Goal: Contribute content: Contribute content

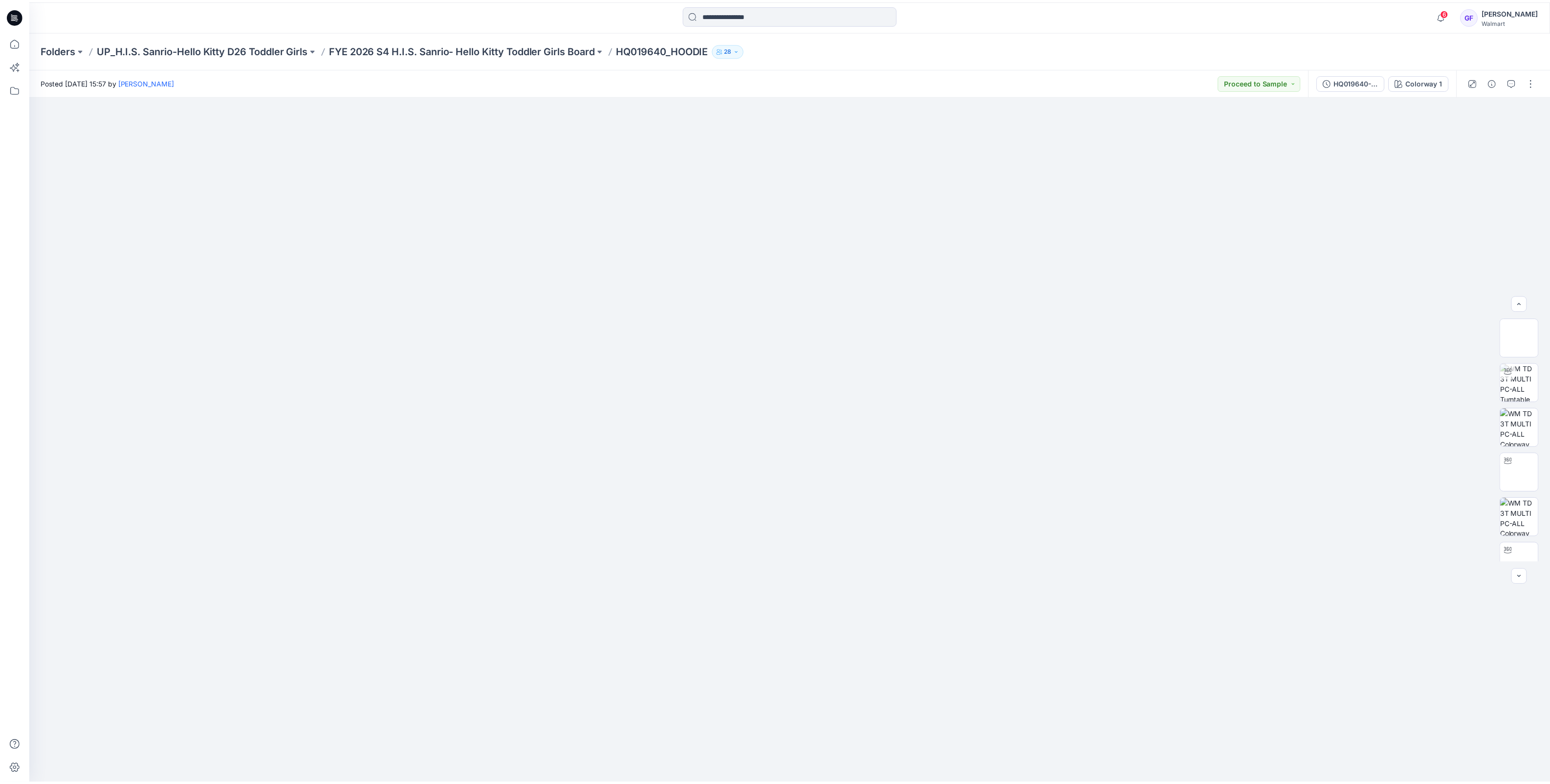
scroll to position [334, 0]
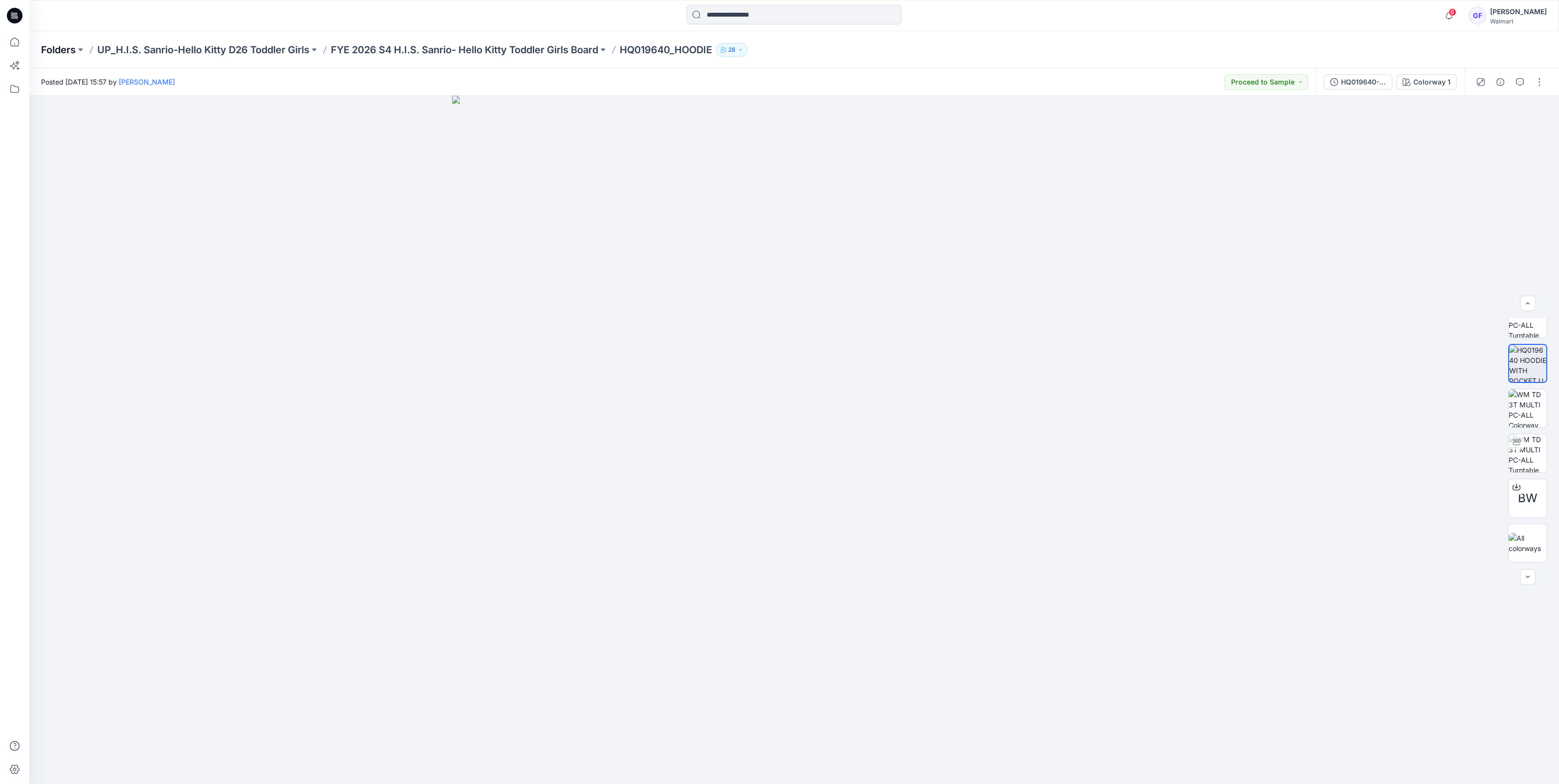
click at [63, 49] on p "Folders" at bounding box center [58, 50] width 34 height 14
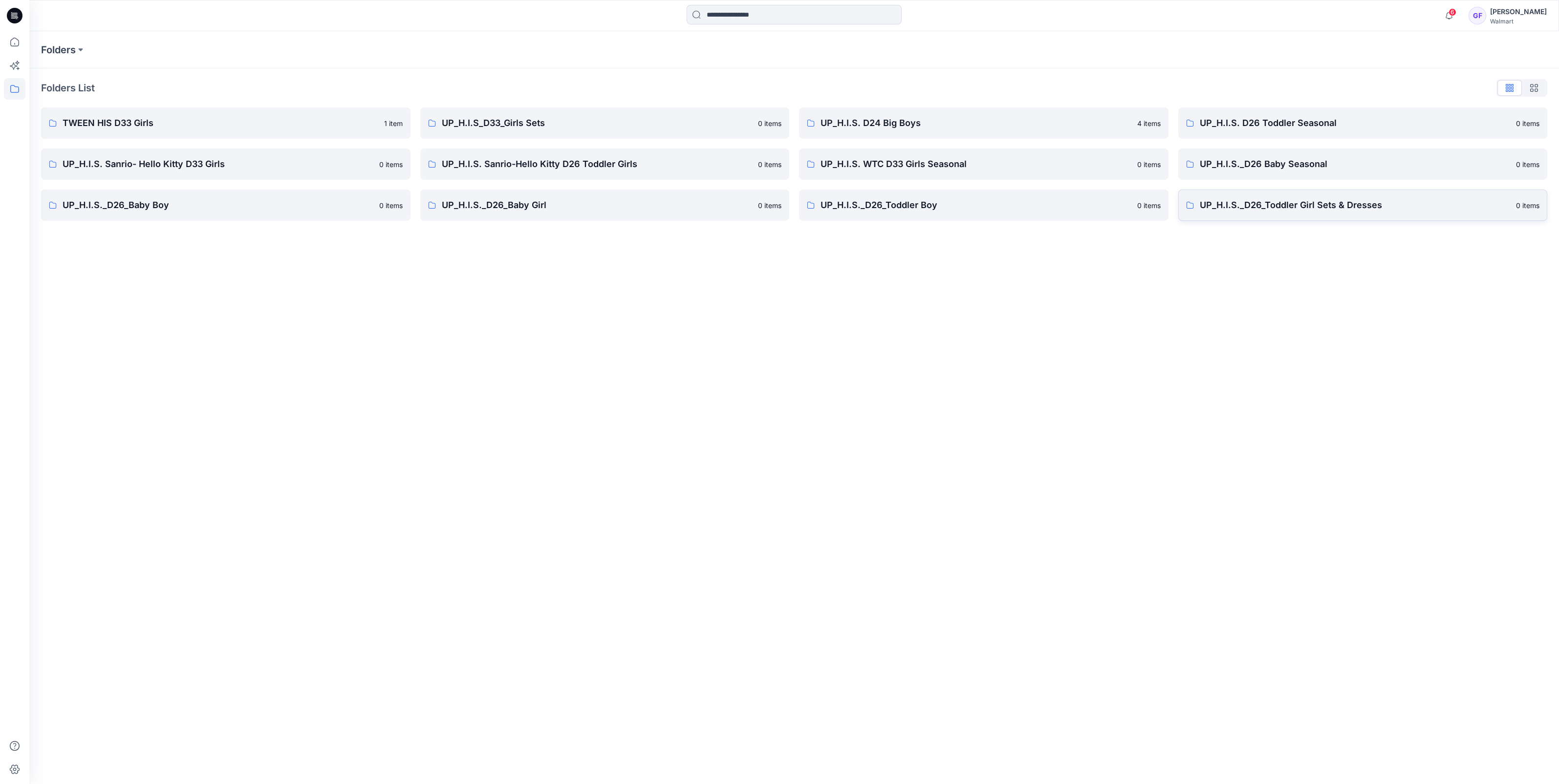
click at [1257, 203] on p "UP_H.I.S._D26_Toddler Girl Sets & Dresses" at bounding box center [1355, 205] width 311 height 14
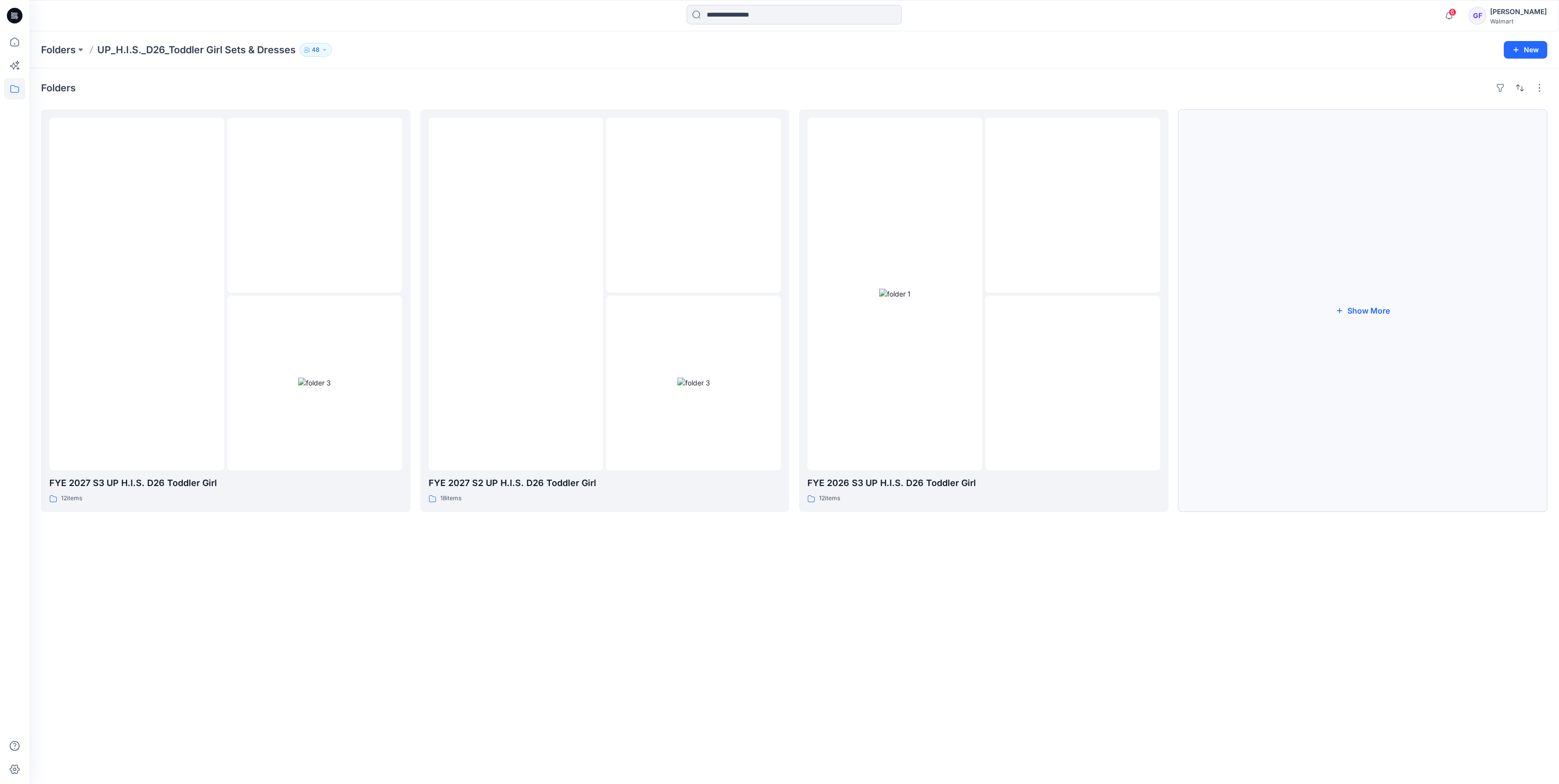
click at [1388, 316] on button "Show More" at bounding box center [1363, 310] width 369 height 402
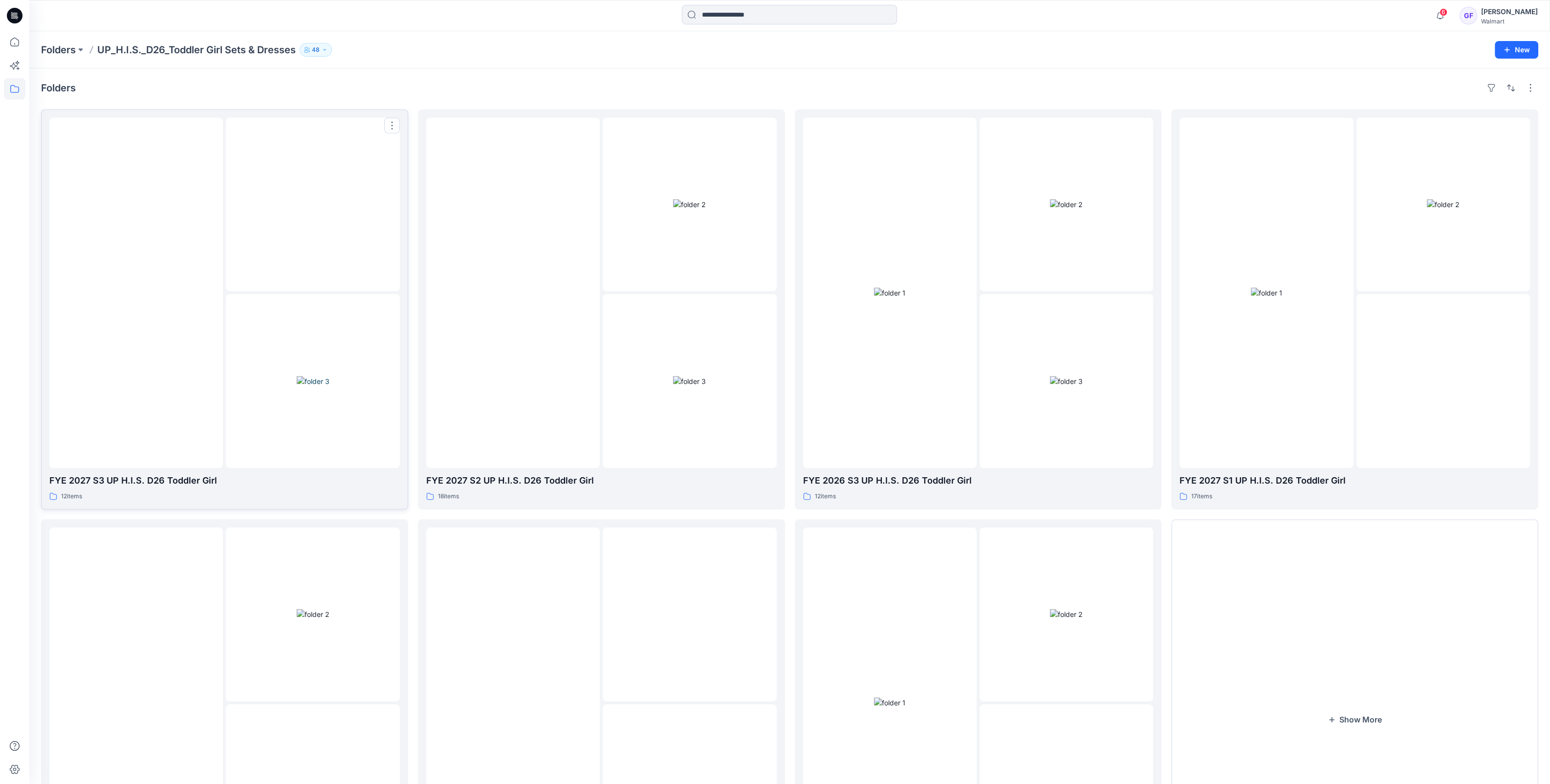
click at [313, 204] on img at bounding box center [313, 204] width 0 height 0
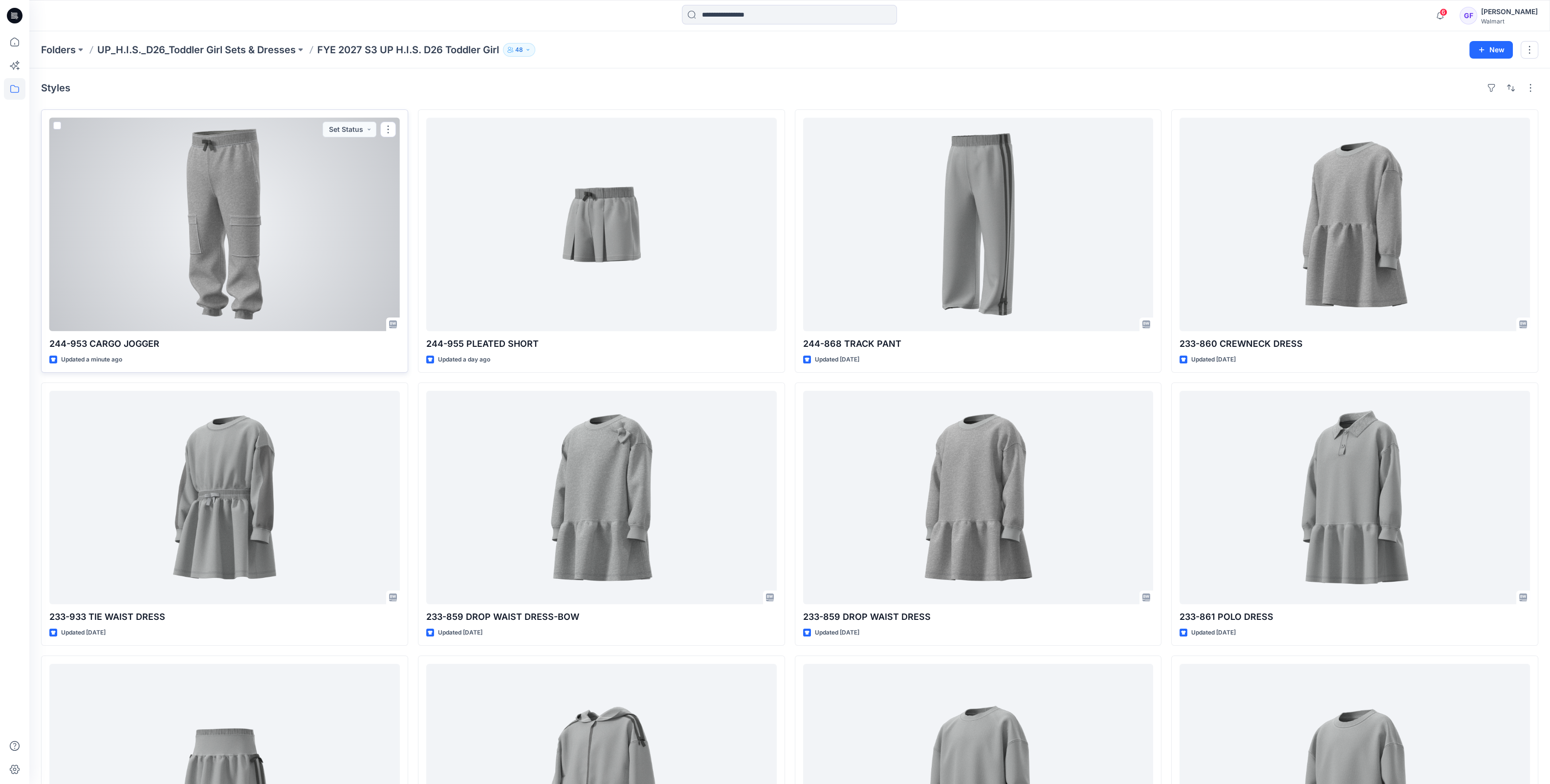
click at [247, 247] on div at bounding box center [225, 224] width 350 height 214
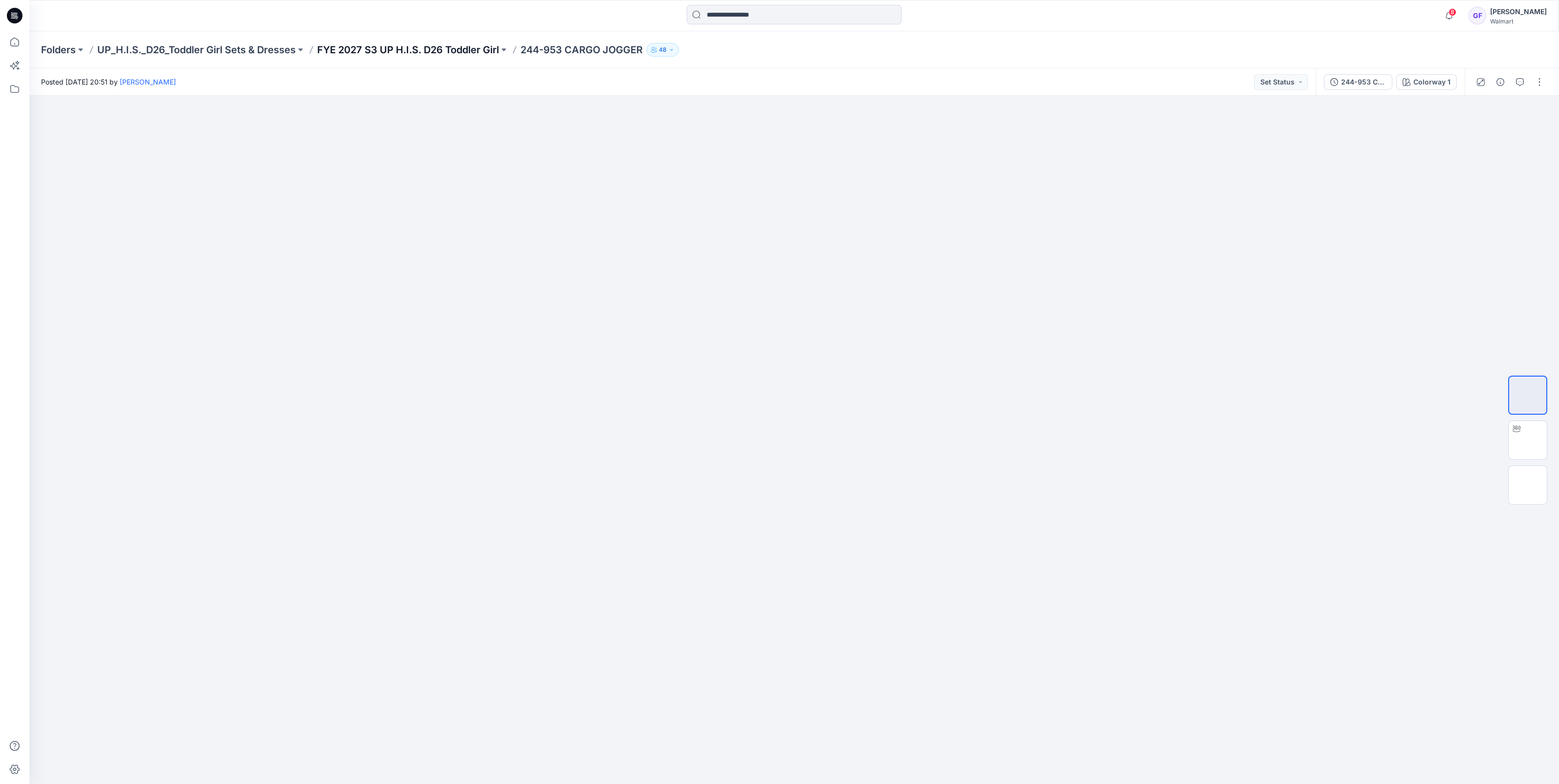
click at [454, 51] on p "FYE 2027 S3 UP H.I.S. D26 Toddler Girl" at bounding box center [408, 50] width 182 height 14
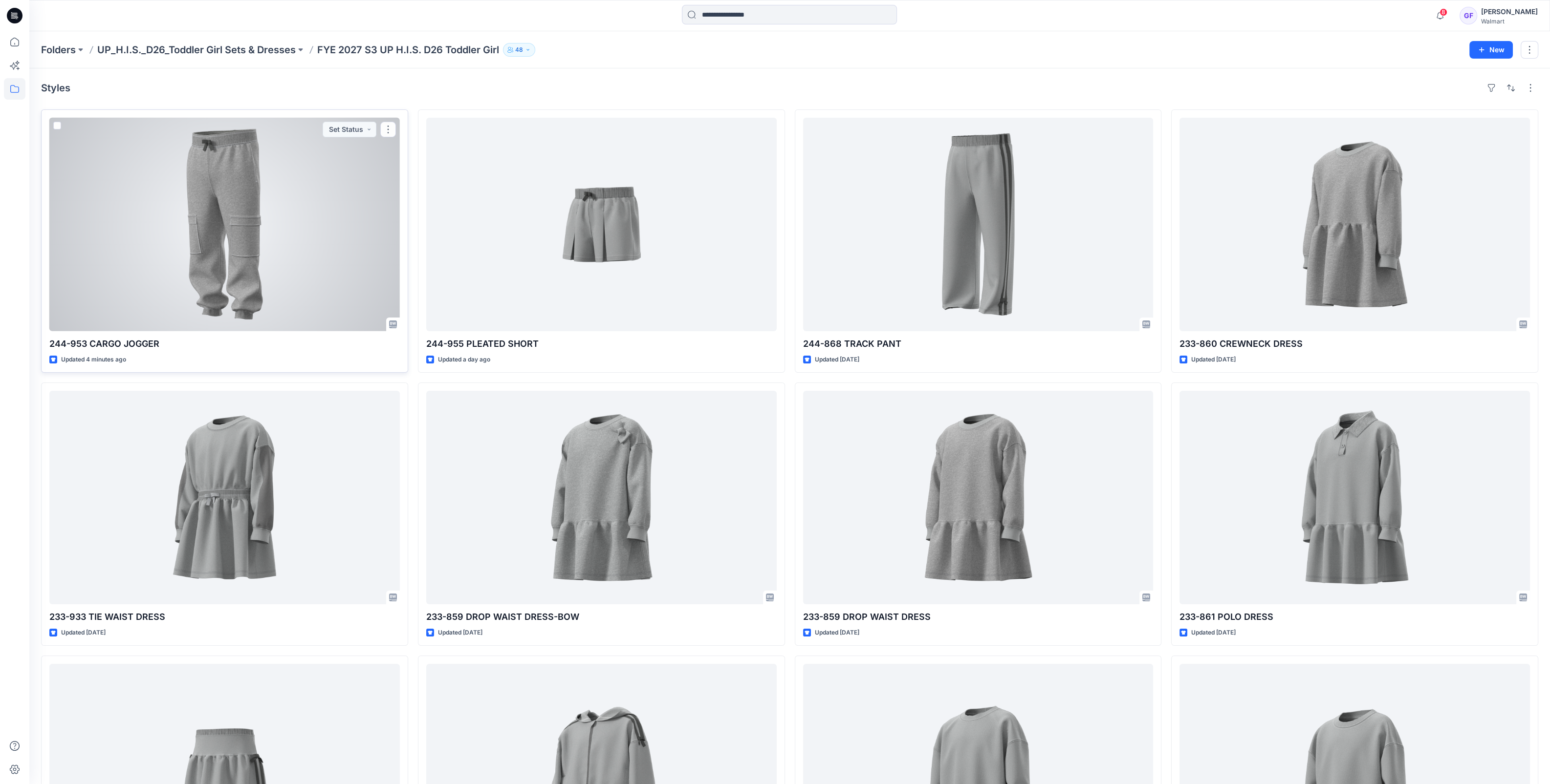
click at [215, 240] on div at bounding box center [225, 224] width 350 height 214
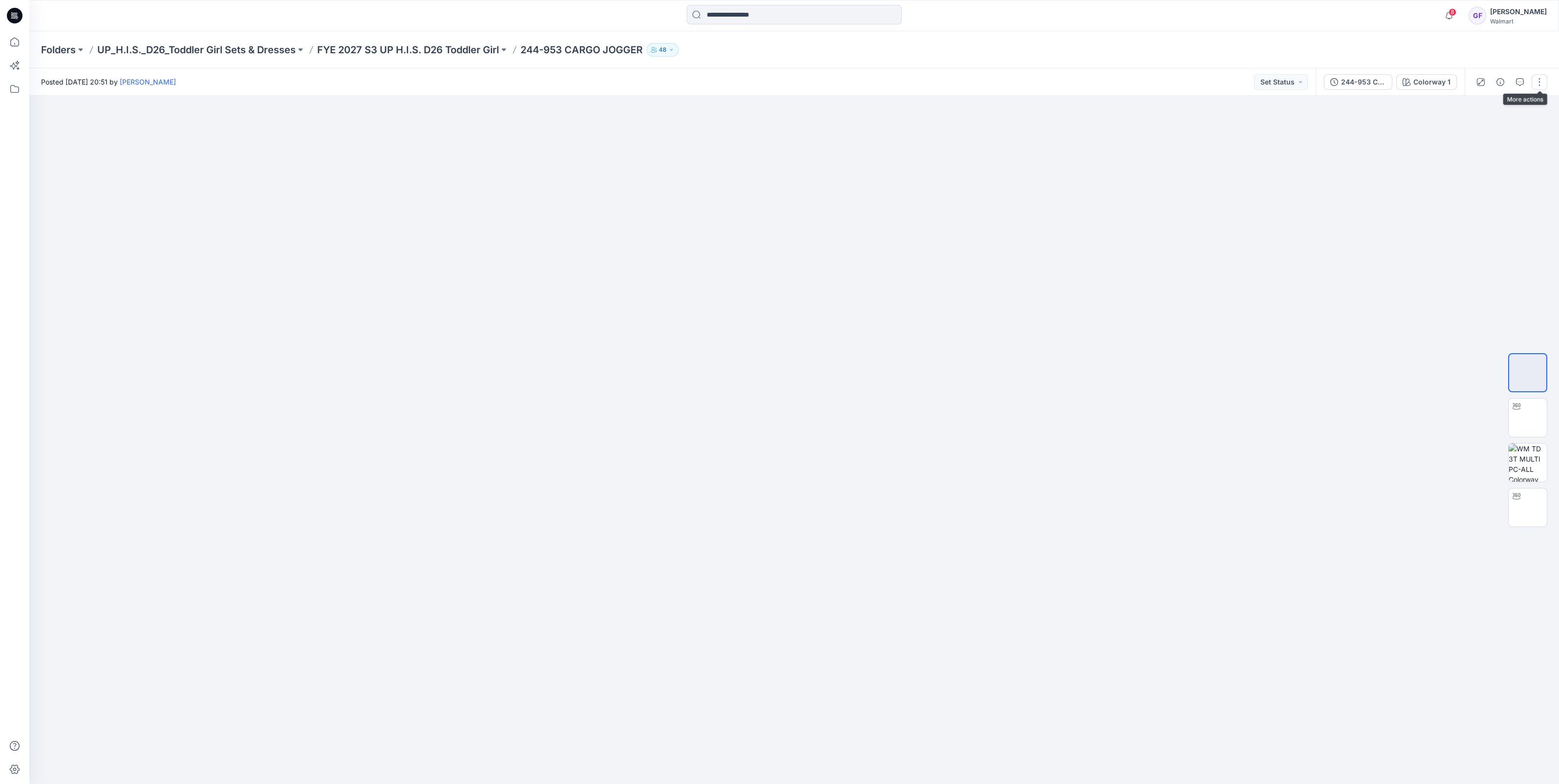
click at [1536, 80] on button "button" at bounding box center [1540, 82] width 16 height 16
click at [1488, 137] on button "Edit" at bounding box center [1498, 132] width 90 height 18
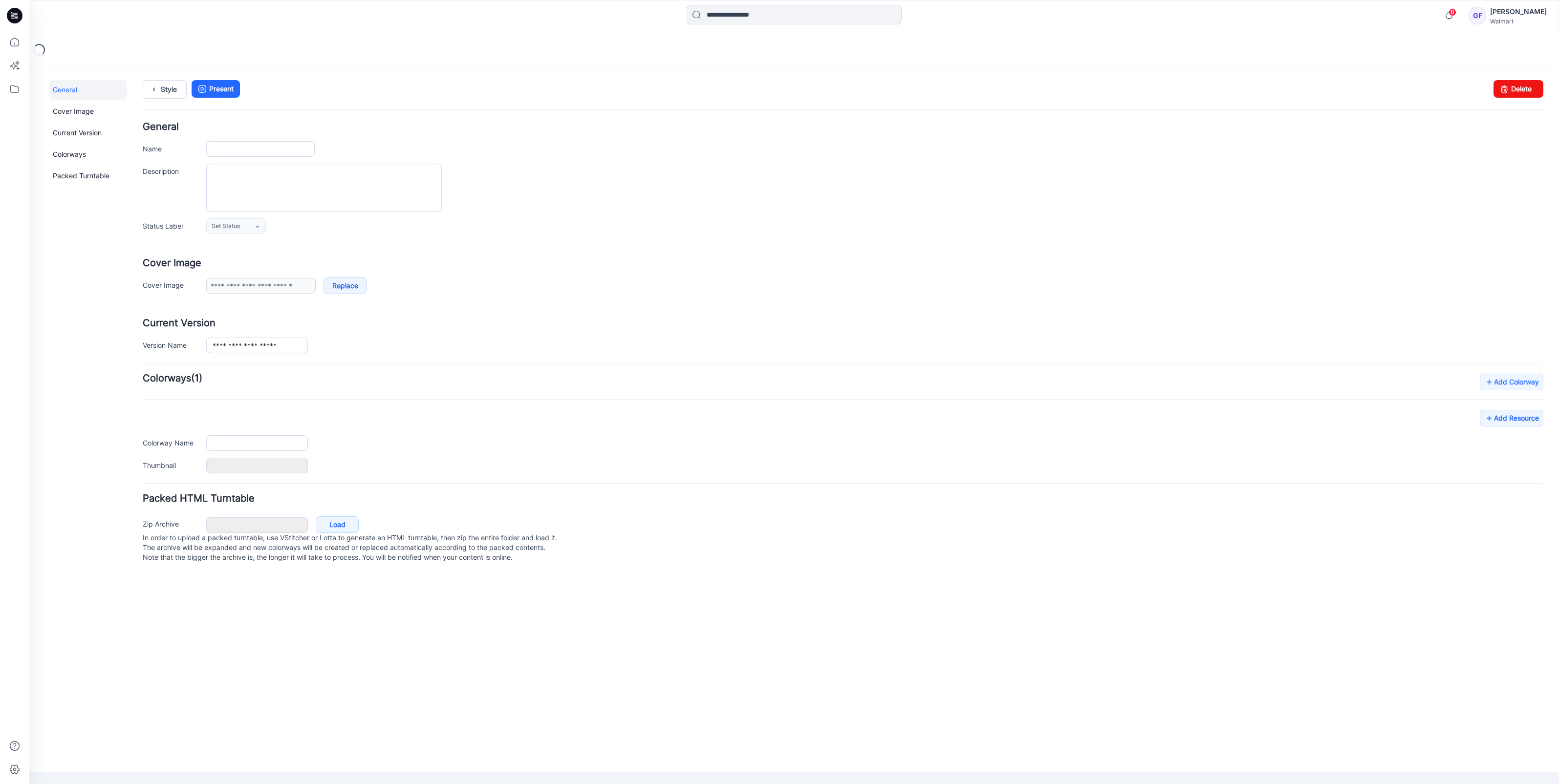
type input "**********"
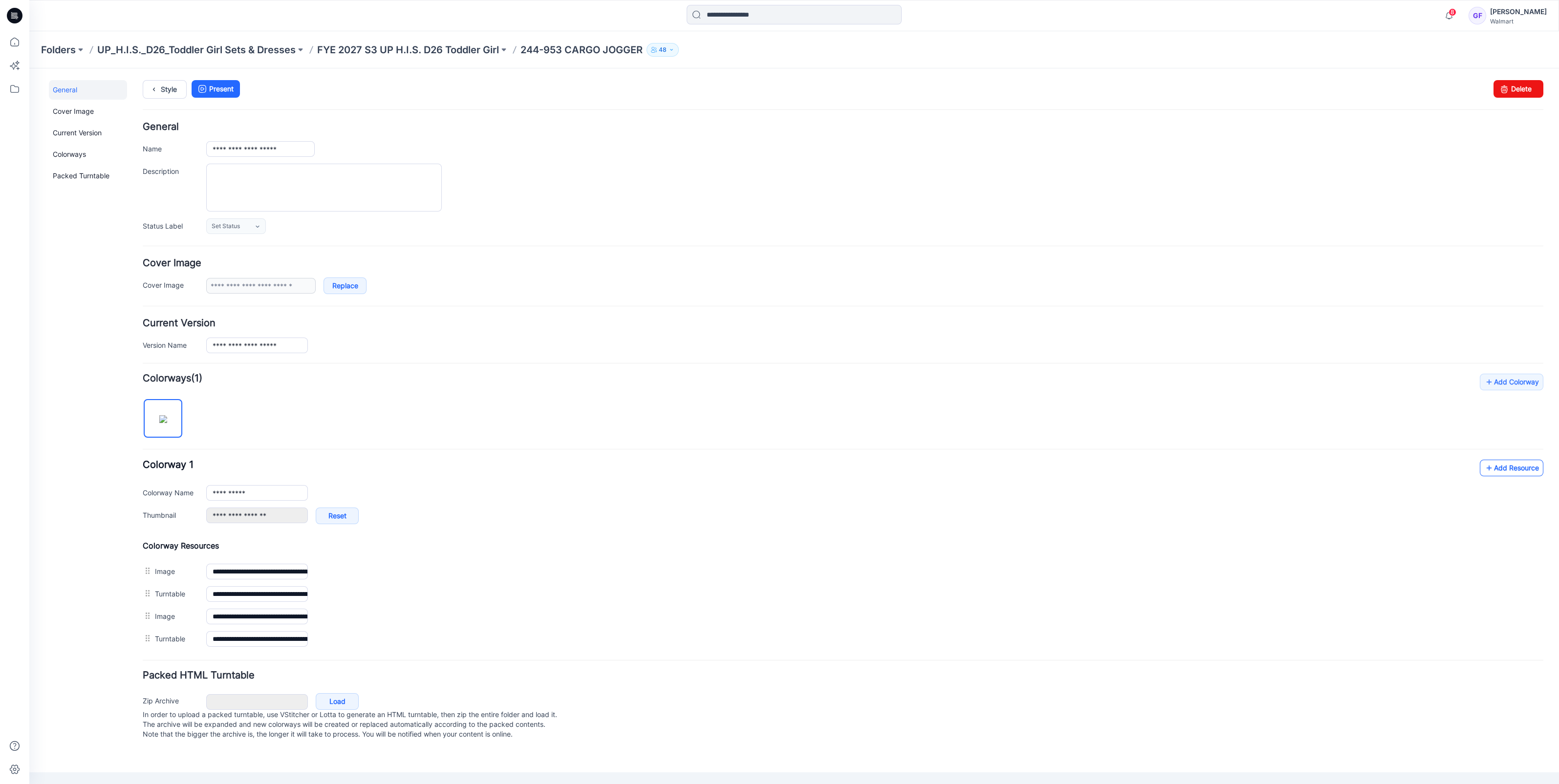
click at [1533, 465] on link "Add Resource" at bounding box center [1511, 468] width 64 height 16
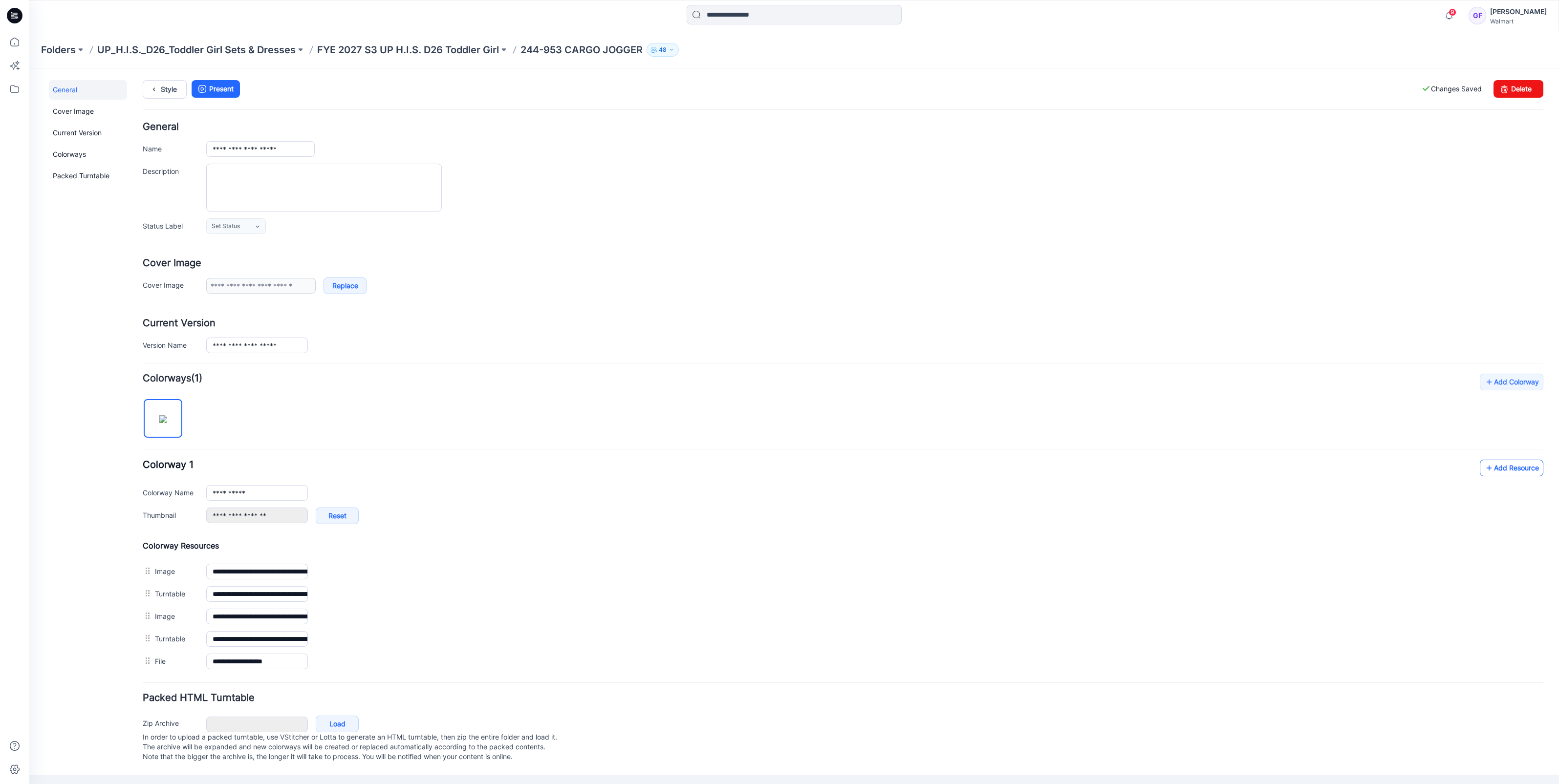
click at [1523, 462] on link "Add Resource" at bounding box center [1511, 468] width 64 height 16
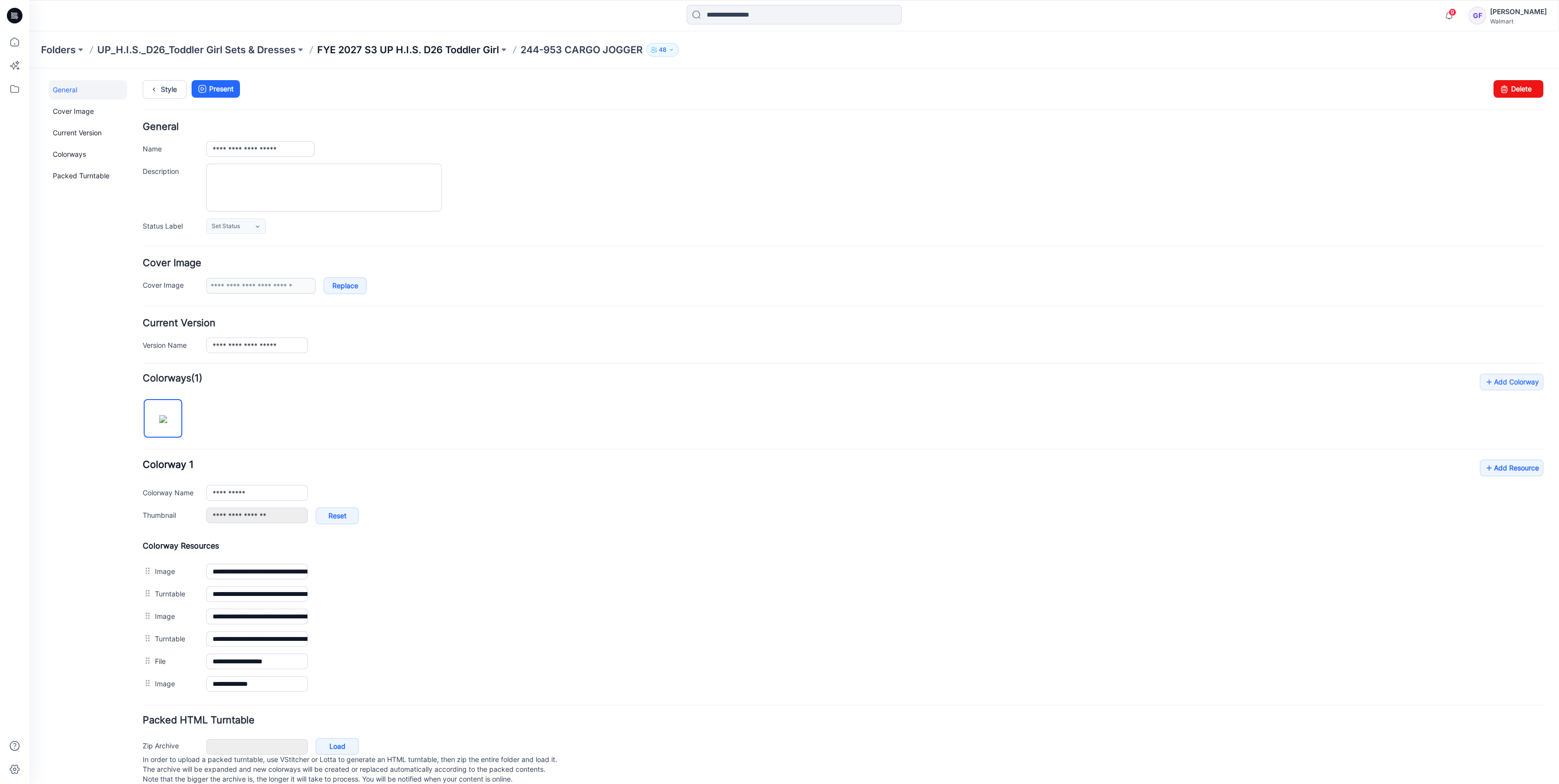
click at [396, 50] on p "FYE 2027 S3 UP H.I.S. D26 Toddler Girl" at bounding box center [408, 50] width 182 height 14
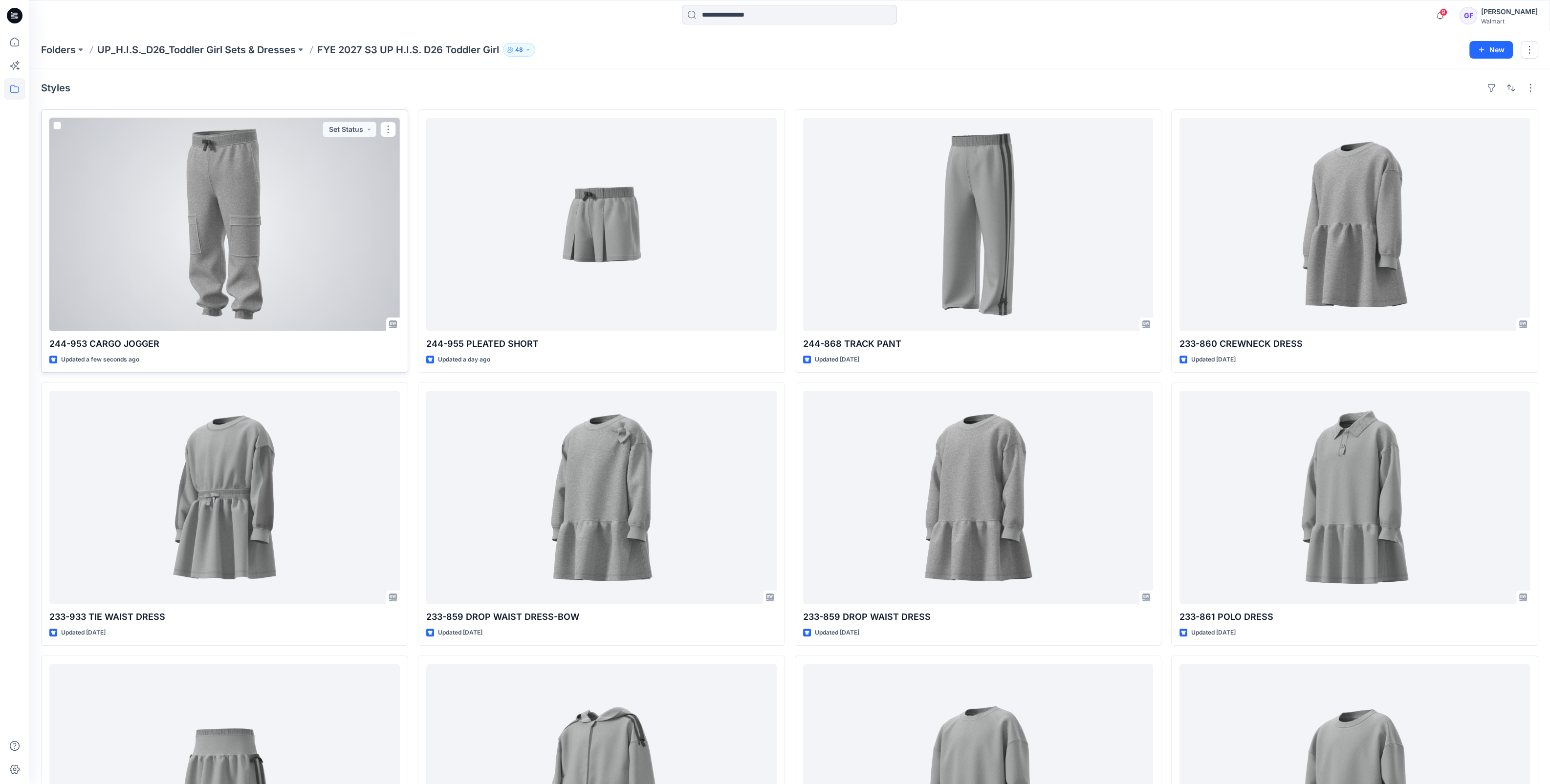
click at [309, 299] on div at bounding box center [225, 224] width 350 height 214
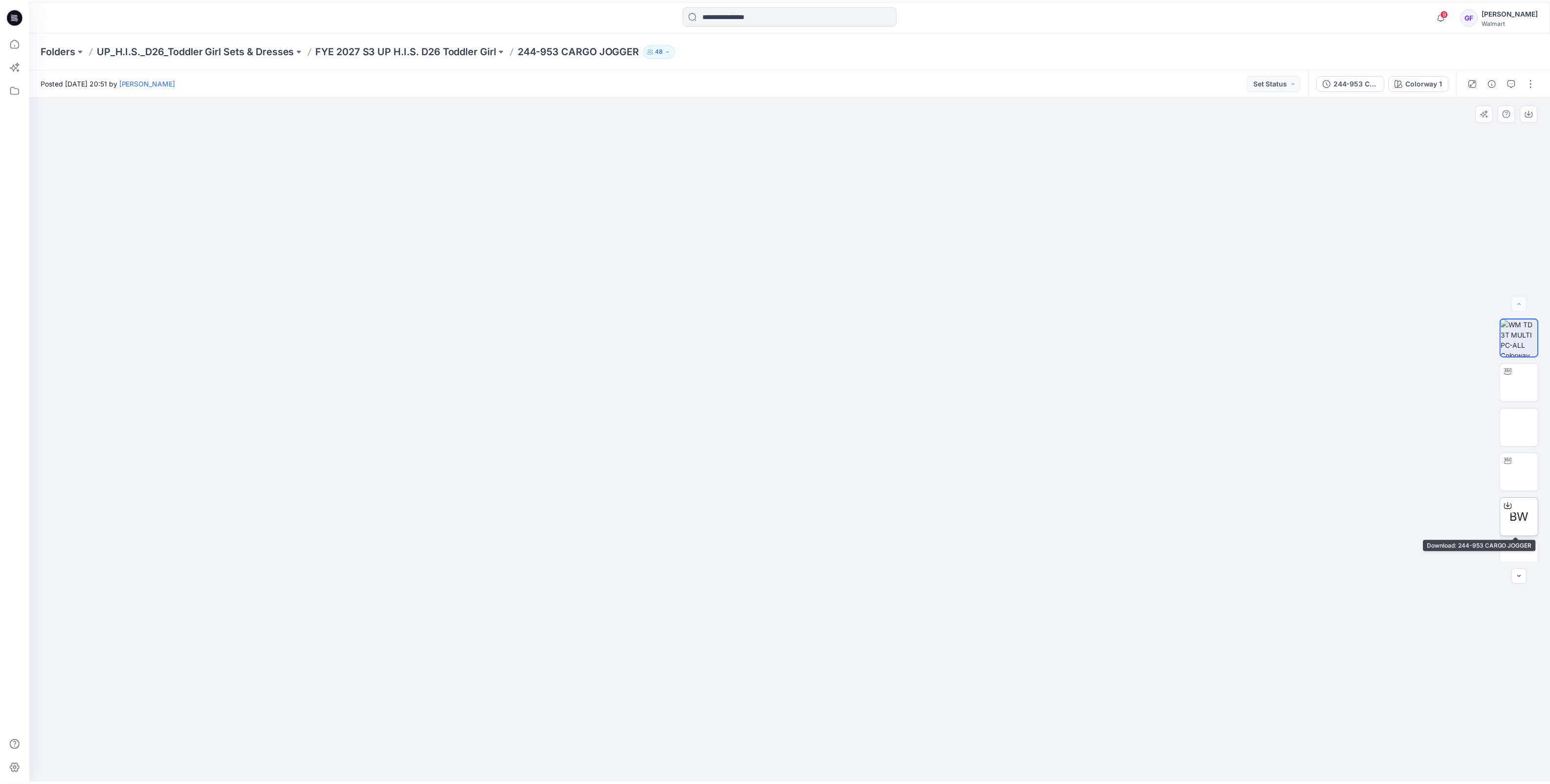
scroll to position [19, 0]
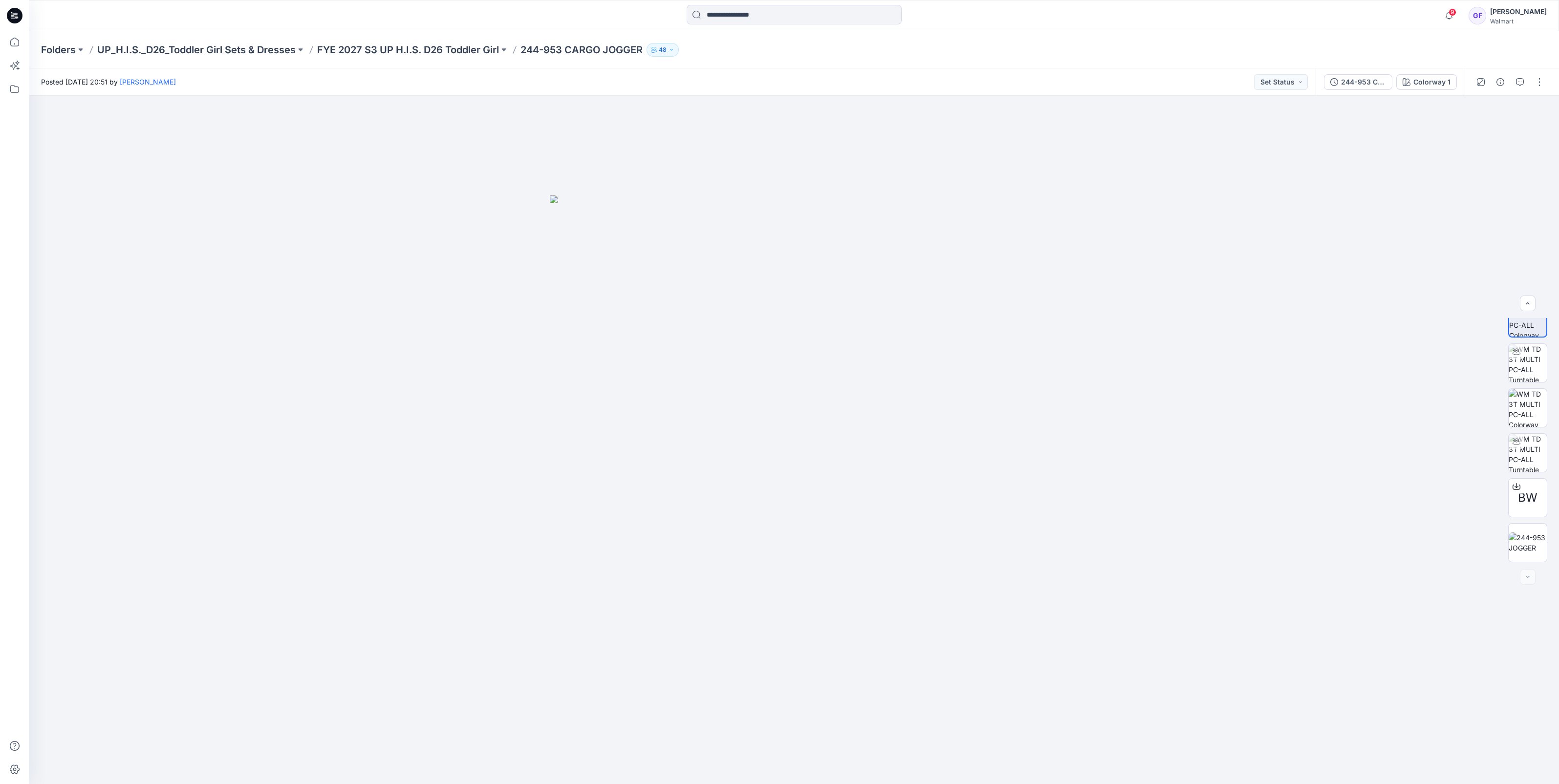
click at [366, 34] on div "Folders UP_H.I.S._D26_Toddler Girl Sets & Dresses FYE 2027 S3 UP H.I.S. D26 Tod…" at bounding box center [794, 50] width 1530 height 37
click at [362, 42] on div "Folders UP_H.I.S._D26_Toddler Girl Sets & Dresses FYE 2027 S3 UP H.I.S. D26 Tod…" at bounding box center [794, 50] width 1530 height 37
click at [367, 51] on p "FYE 2027 S3 UP H.I.S. D26 Toddler Girl" at bounding box center [408, 50] width 182 height 14
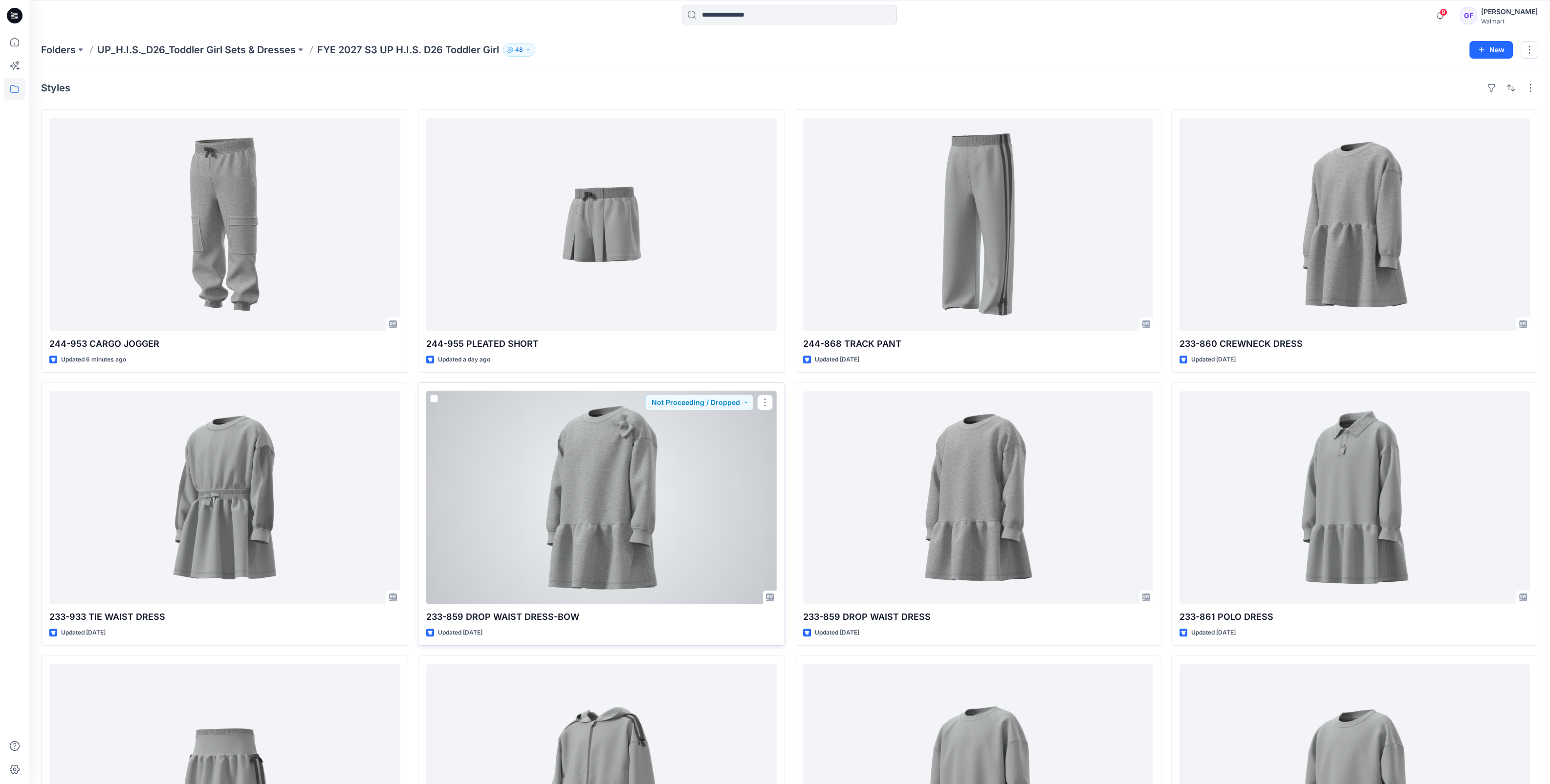
click at [572, 526] on div at bounding box center [601, 497] width 350 height 214
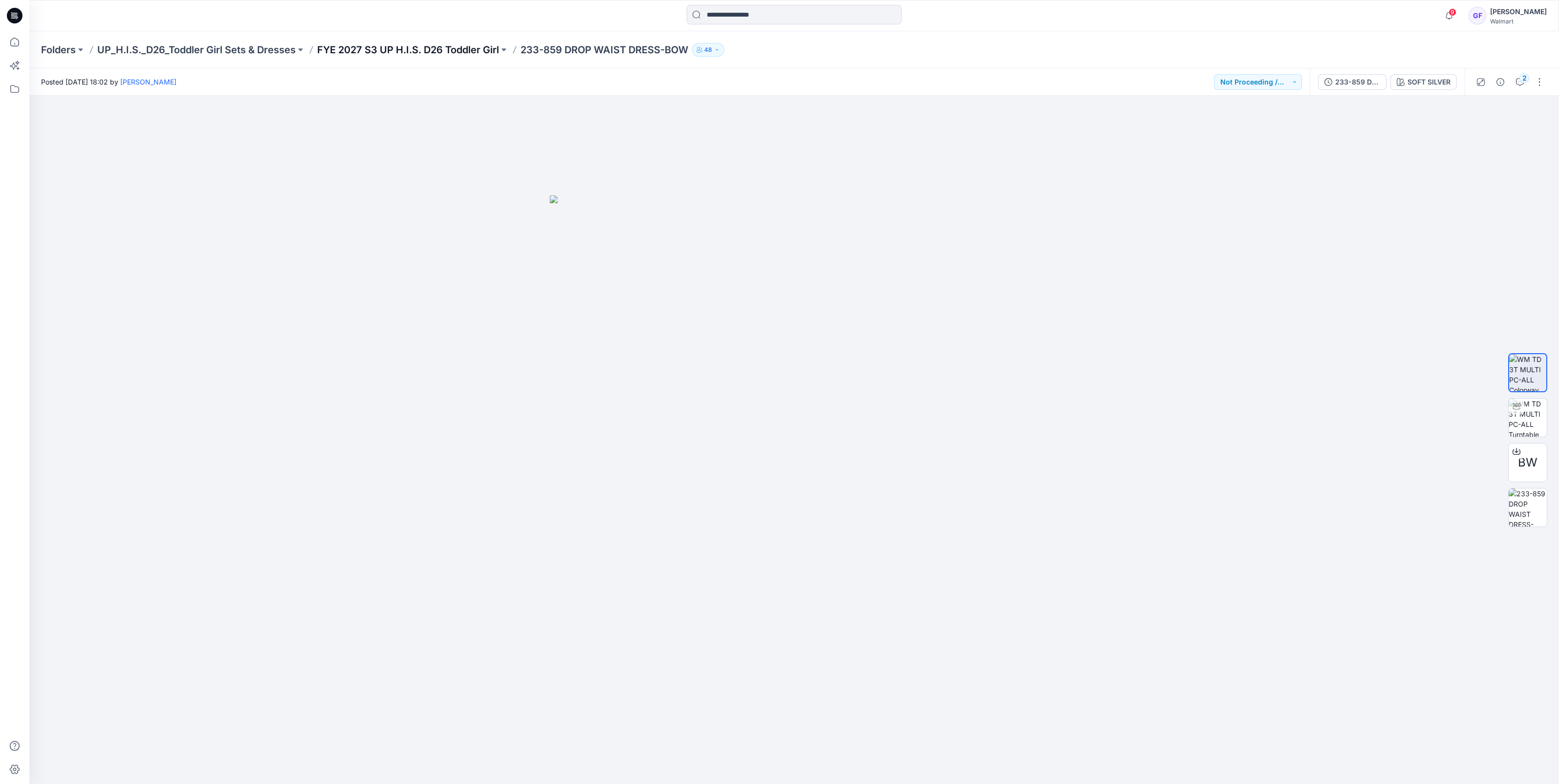
click at [390, 46] on p "FYE 2027 S3 UP H.I.S. D26 Toddler Girl" at bounding box center [408, 50] width 182 height 14
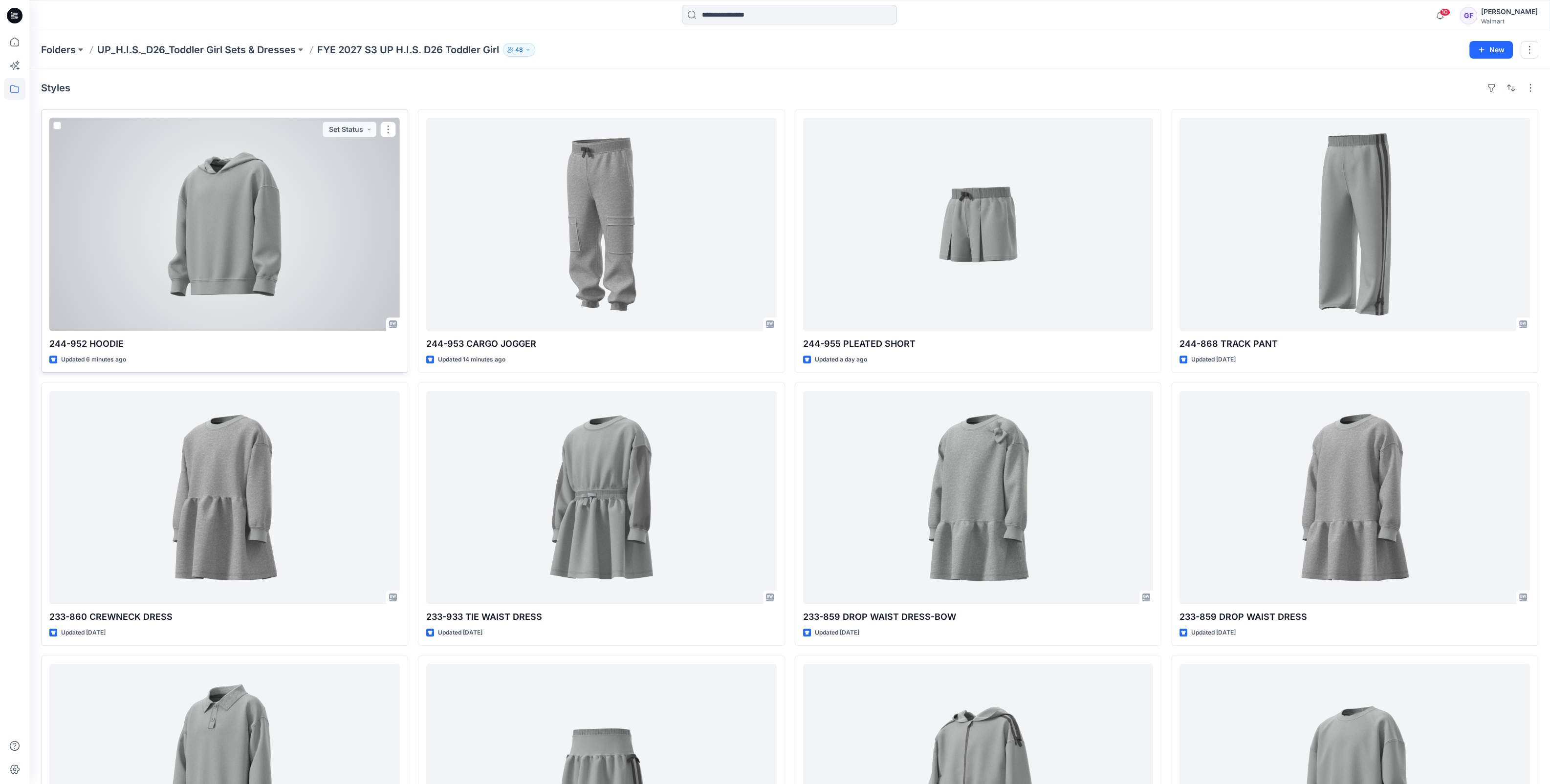
click at [228, 293] on div at bounding box center [225, 224] width 350 height 214
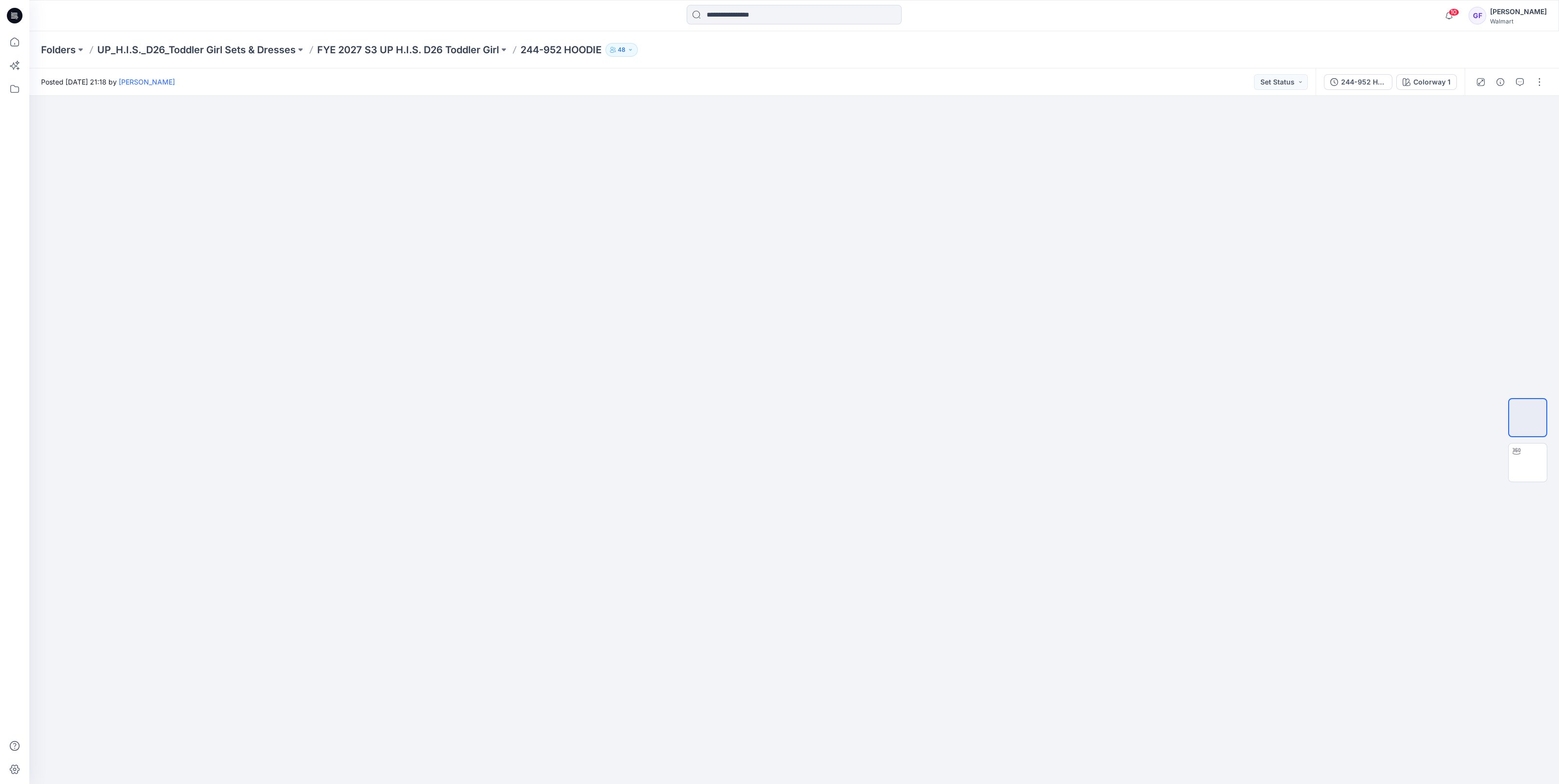
click at [380, 42] on div "Folders UP_H.I.S._D26_Toddler Girl Sets & Dresses FYE 2027 S3 UP H.I.S. D26 Tod…" at bounding box center [794, 50] width 1530 height 37
click at [381, 50] on p "FYE 2027 S3 UP H.I.S. D26 Toddler Girl" at bounding box center [408, 50] width 182 height 14
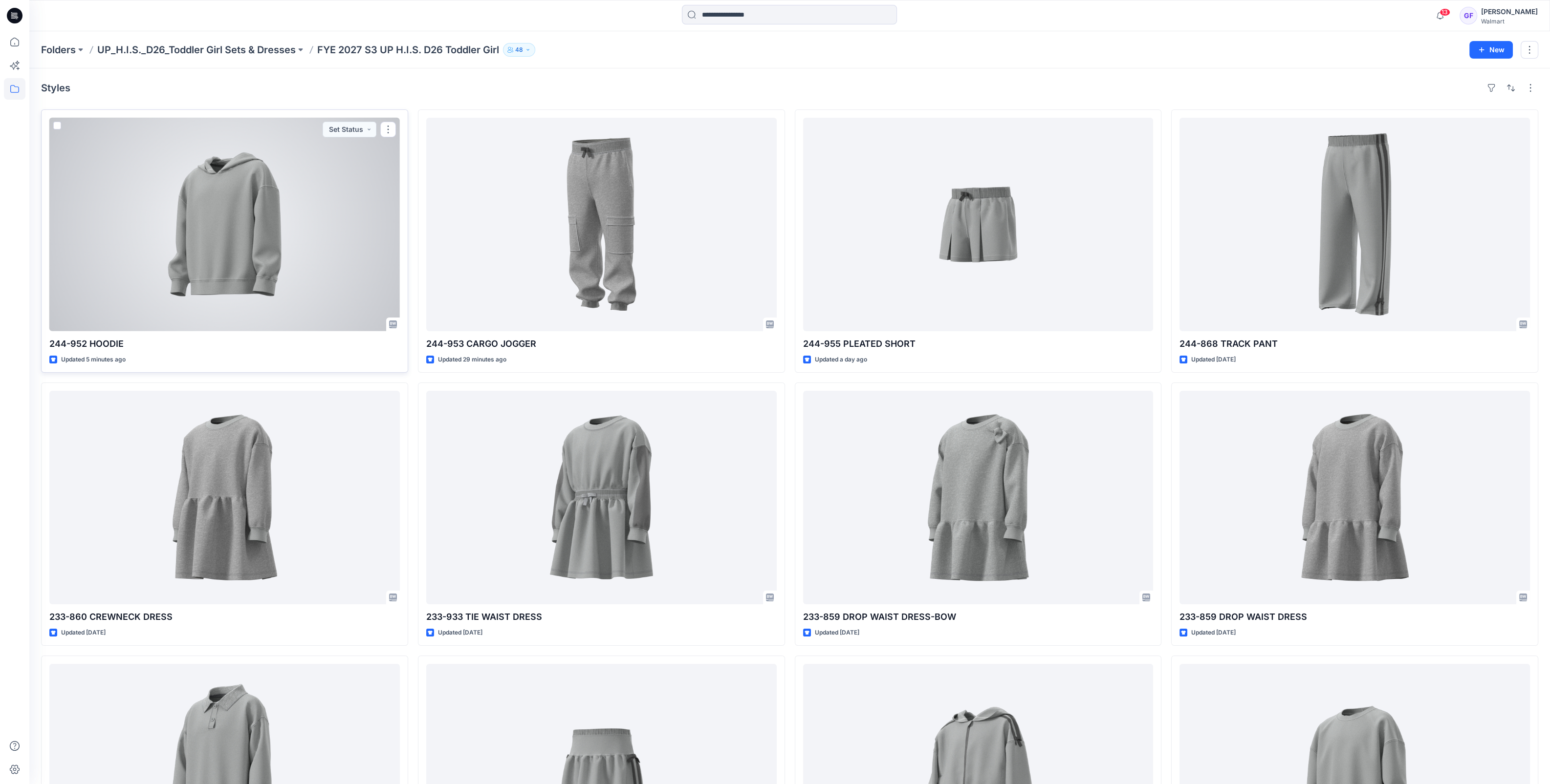
click at [215, 281] on div at bounding box center [225, 224] width 350 height 214
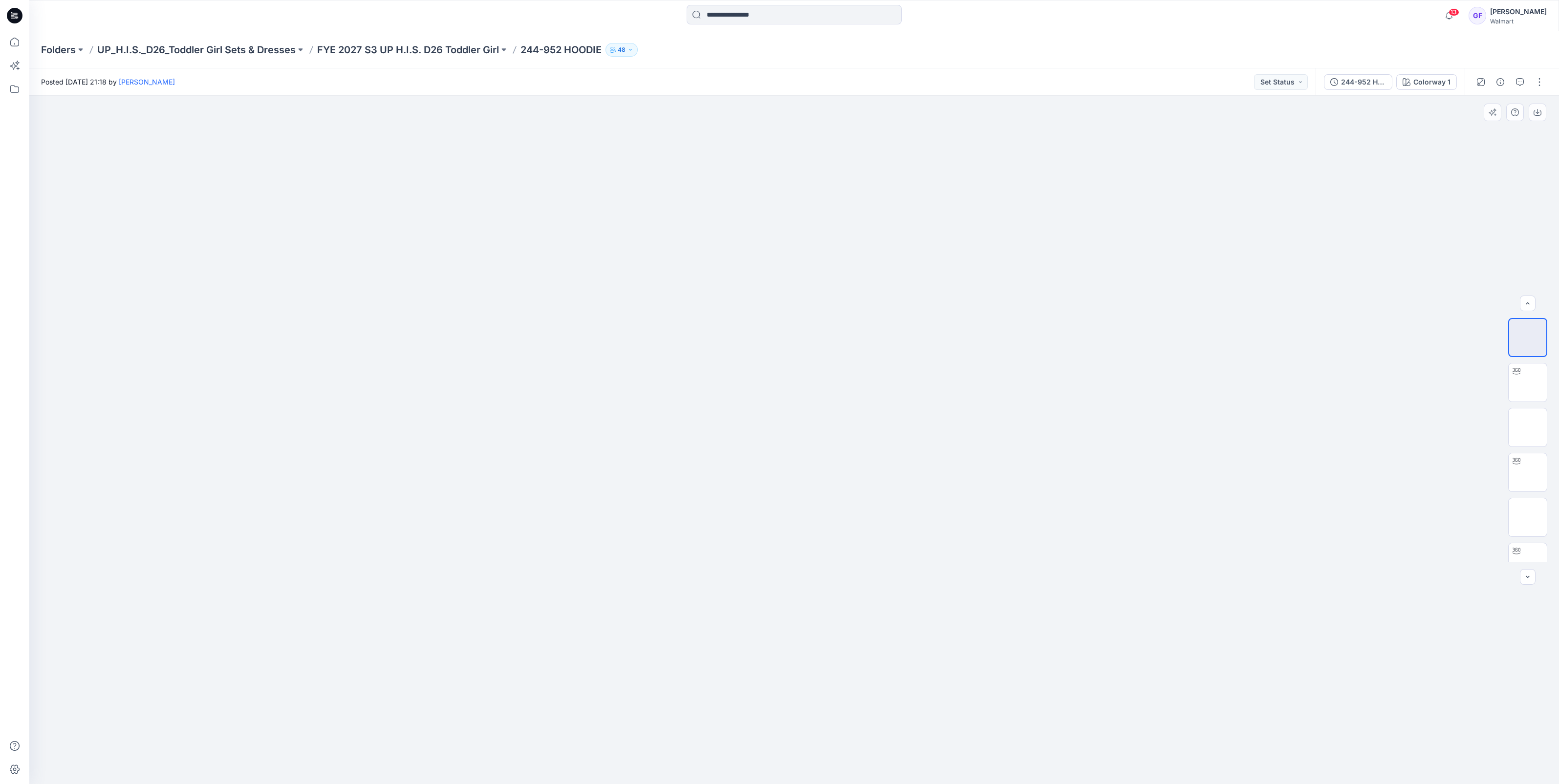
scroll to position [109, 0]
click at [1541, 80] on button "button" at bounding box center [1540, 82] width 16 height 16
click at [1475, 127] on p "Edit" at bounding box center [1477, 132] width 12 height 10
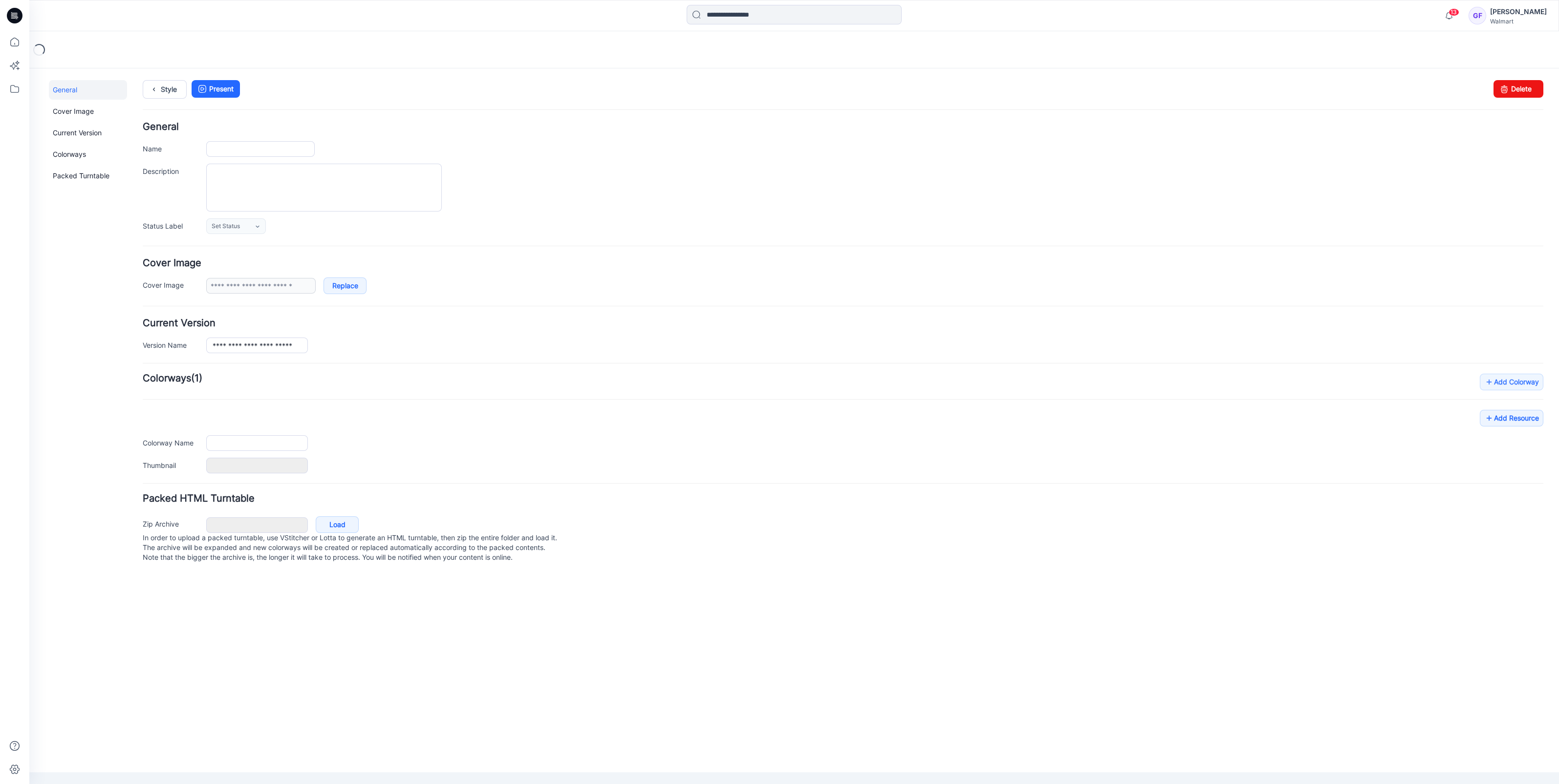
type input "**********"
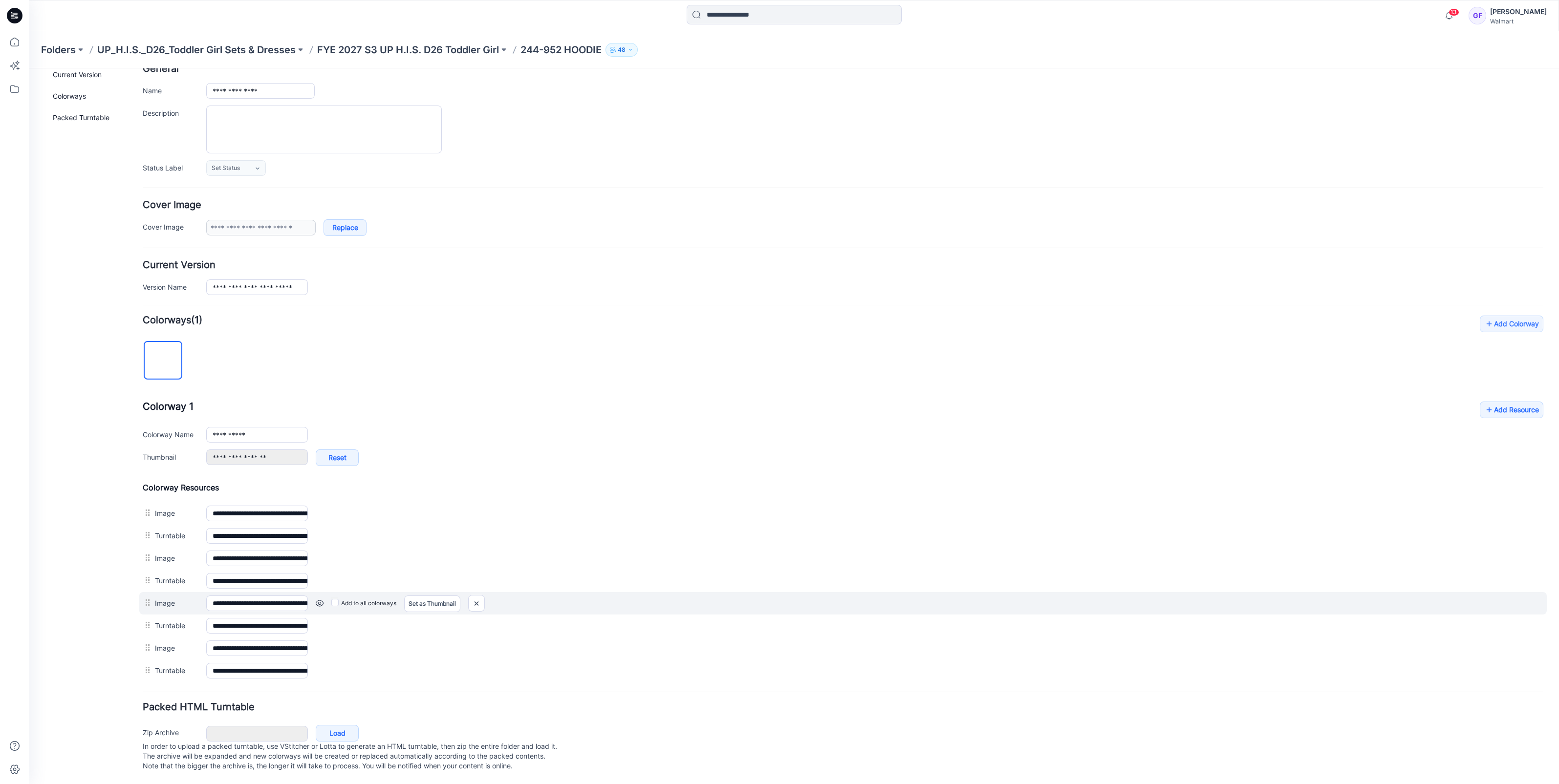
scroll to position [65, 0]
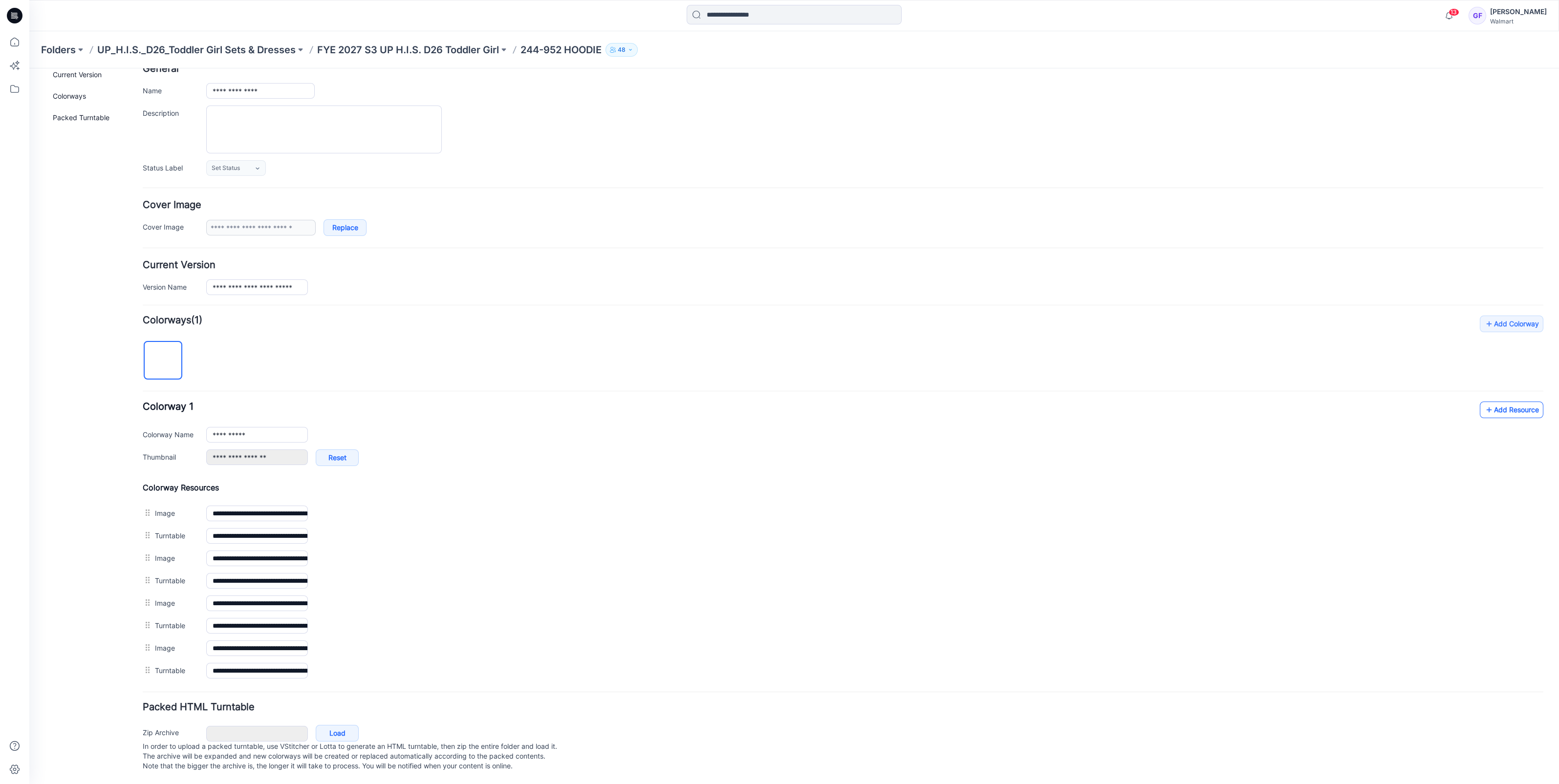
click at [1503, 402] on link "Add Resource" at bounding box center [1511, 410] width 64 height 16
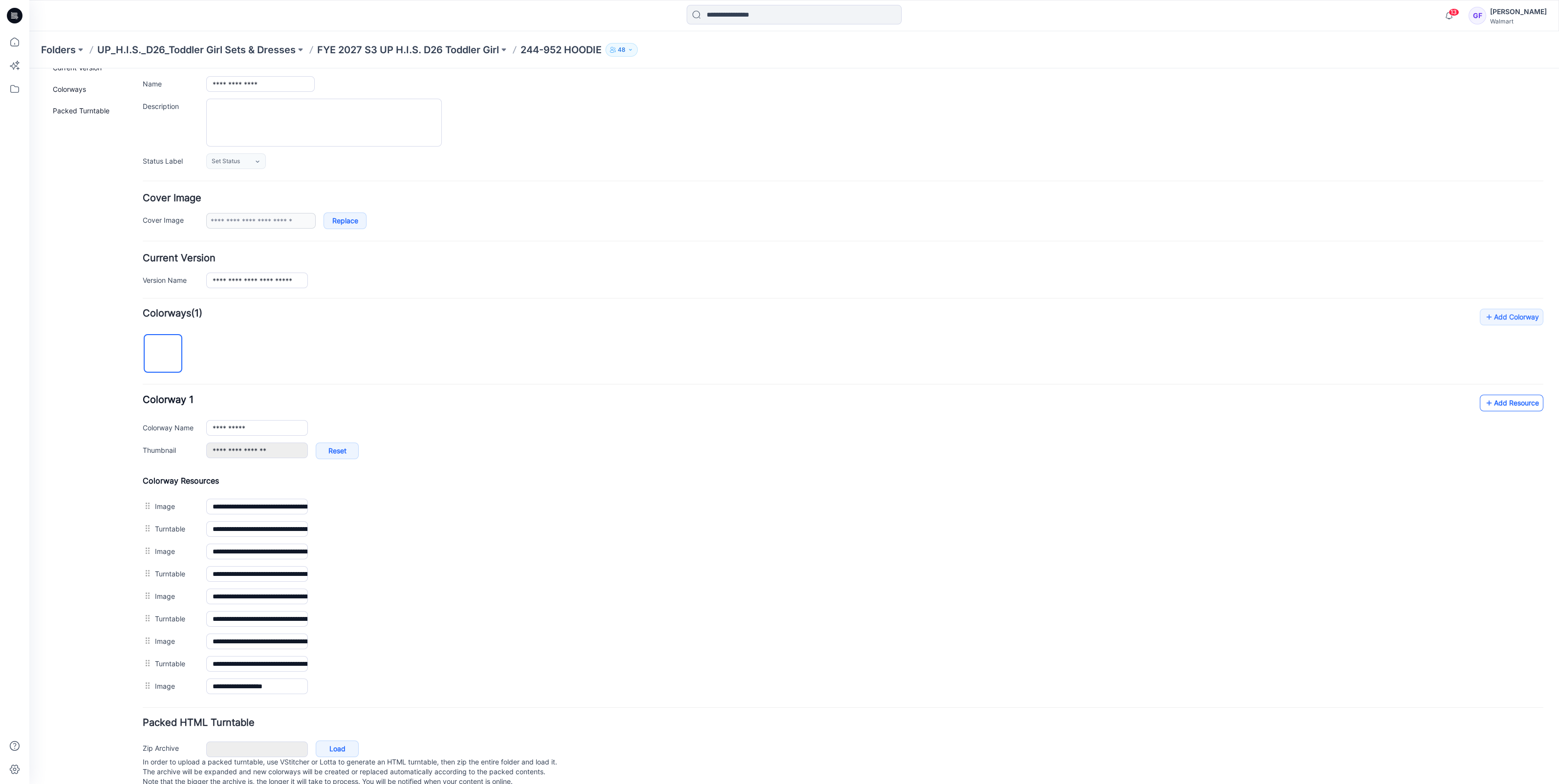
click at [1497, 405] on link "Add Resource" at bounding box center [1511, 402] width 64 height 16
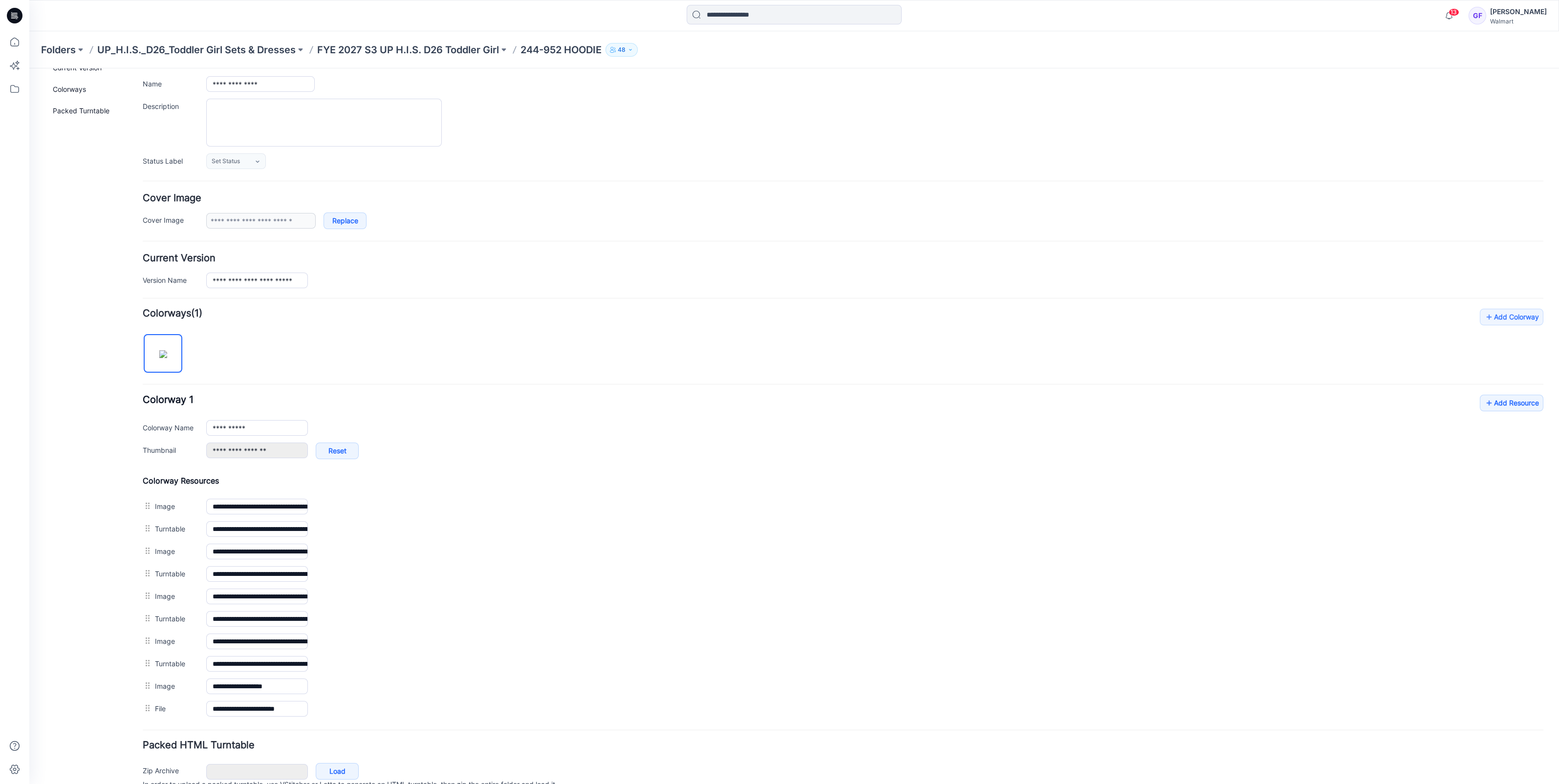
click at [511, 380] on div "**********" at bounding box center [843, 514] width 1400 height 411
click at [445, 48] on p "FYE 2027 S3 UP H.I.S. D26 Toddler Girl" at bounding box center [408, 50] width 182 height 14
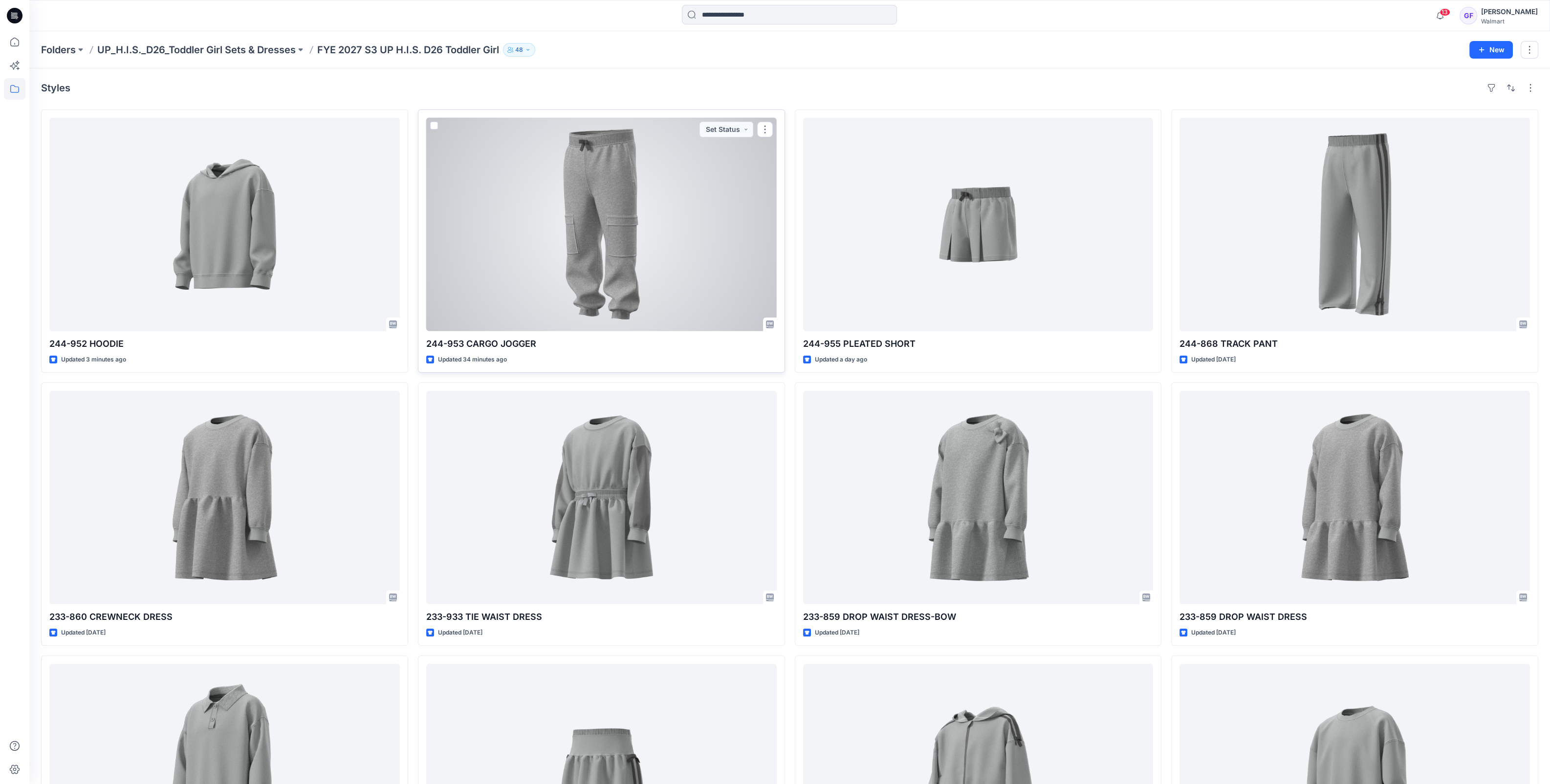
click at [561, 286] on div at bounding box center [601, 224] width 350 height 214
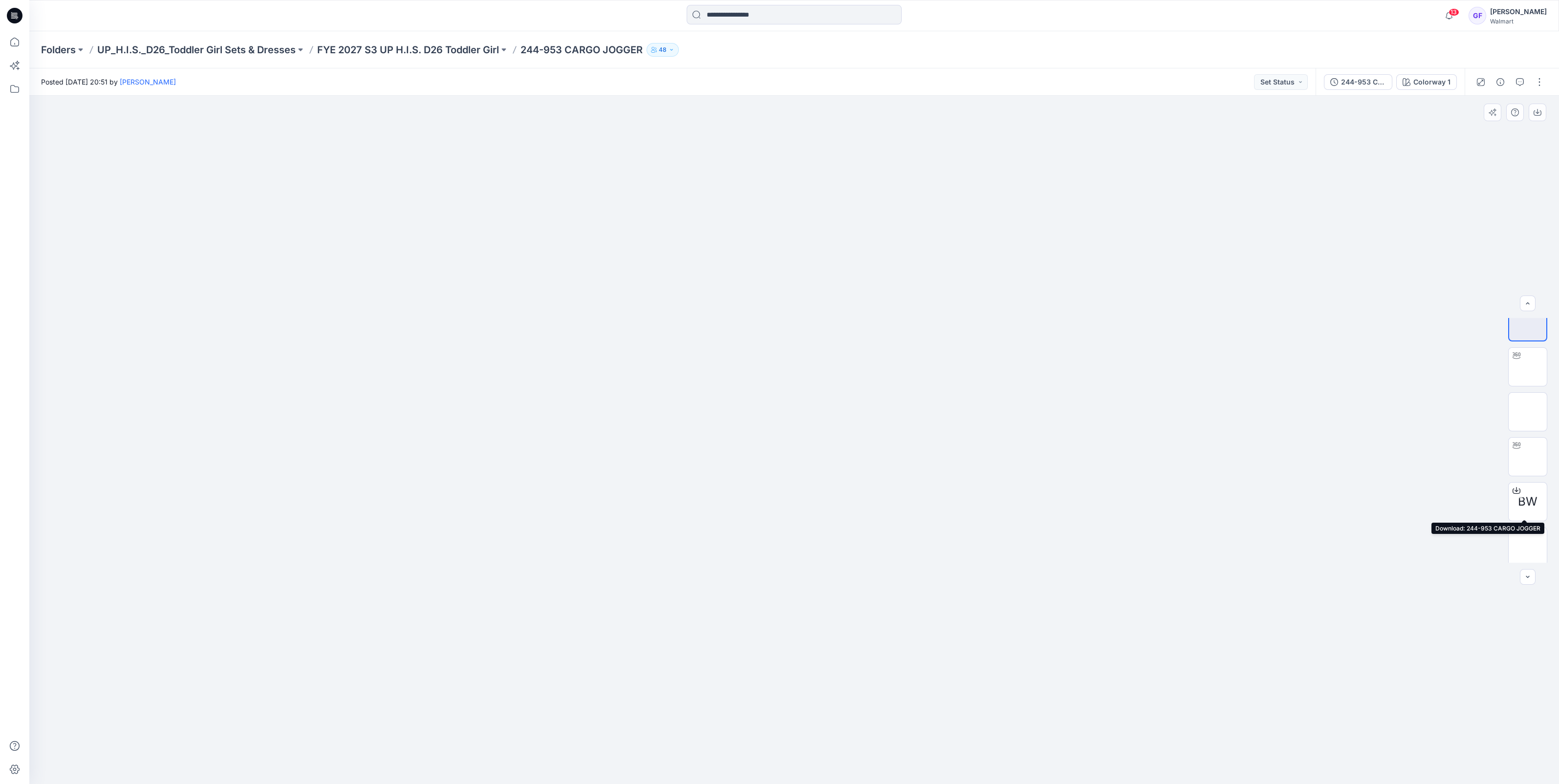
scroll to position [19, 0]
click at [1528, 543] on img at bounding box center [1528, 543] width 0 height 0
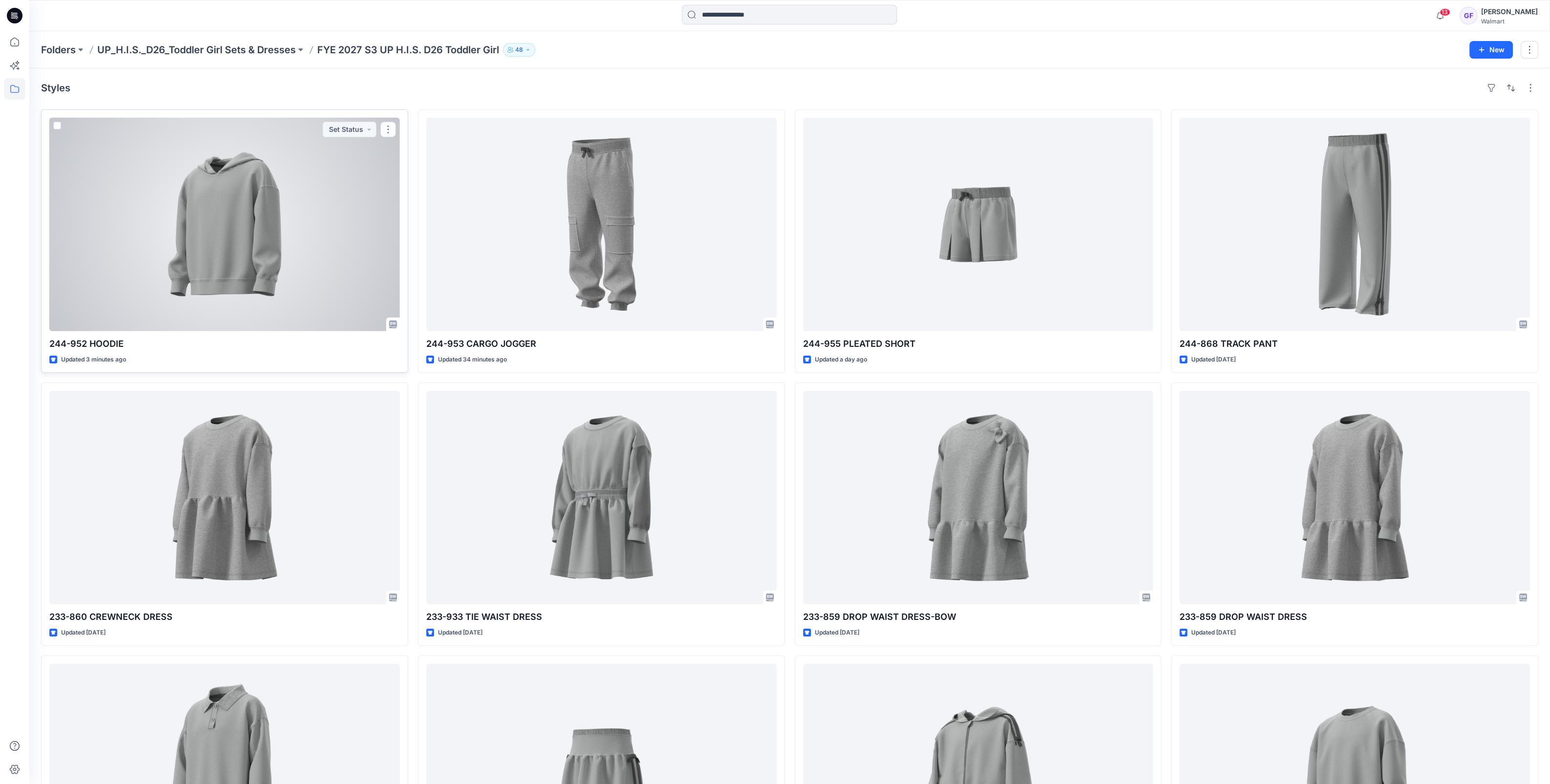
click at [243, 244] on div at bounding box center [225, 224] width 350 height 214
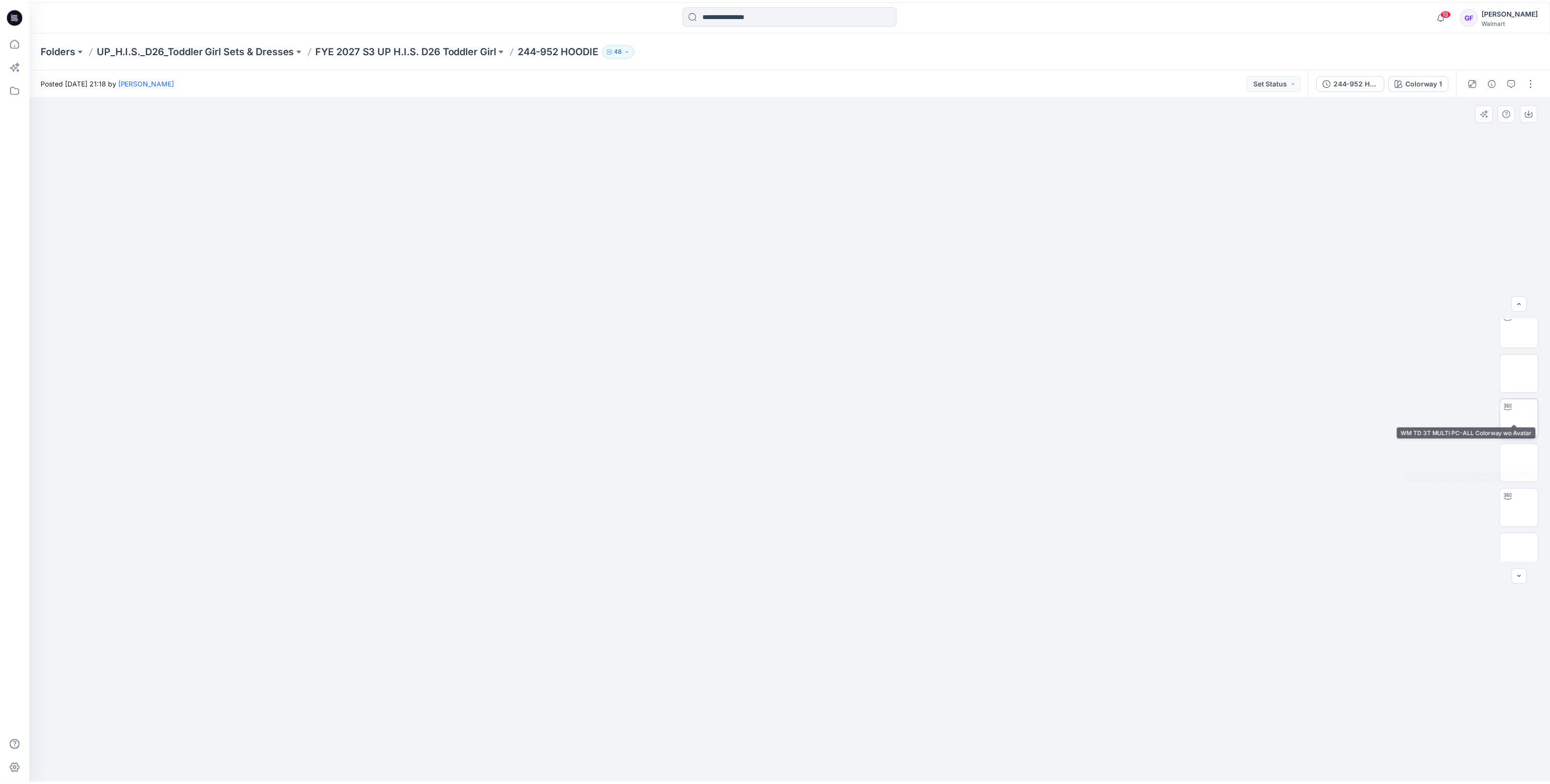
scroll to position [199, 0]
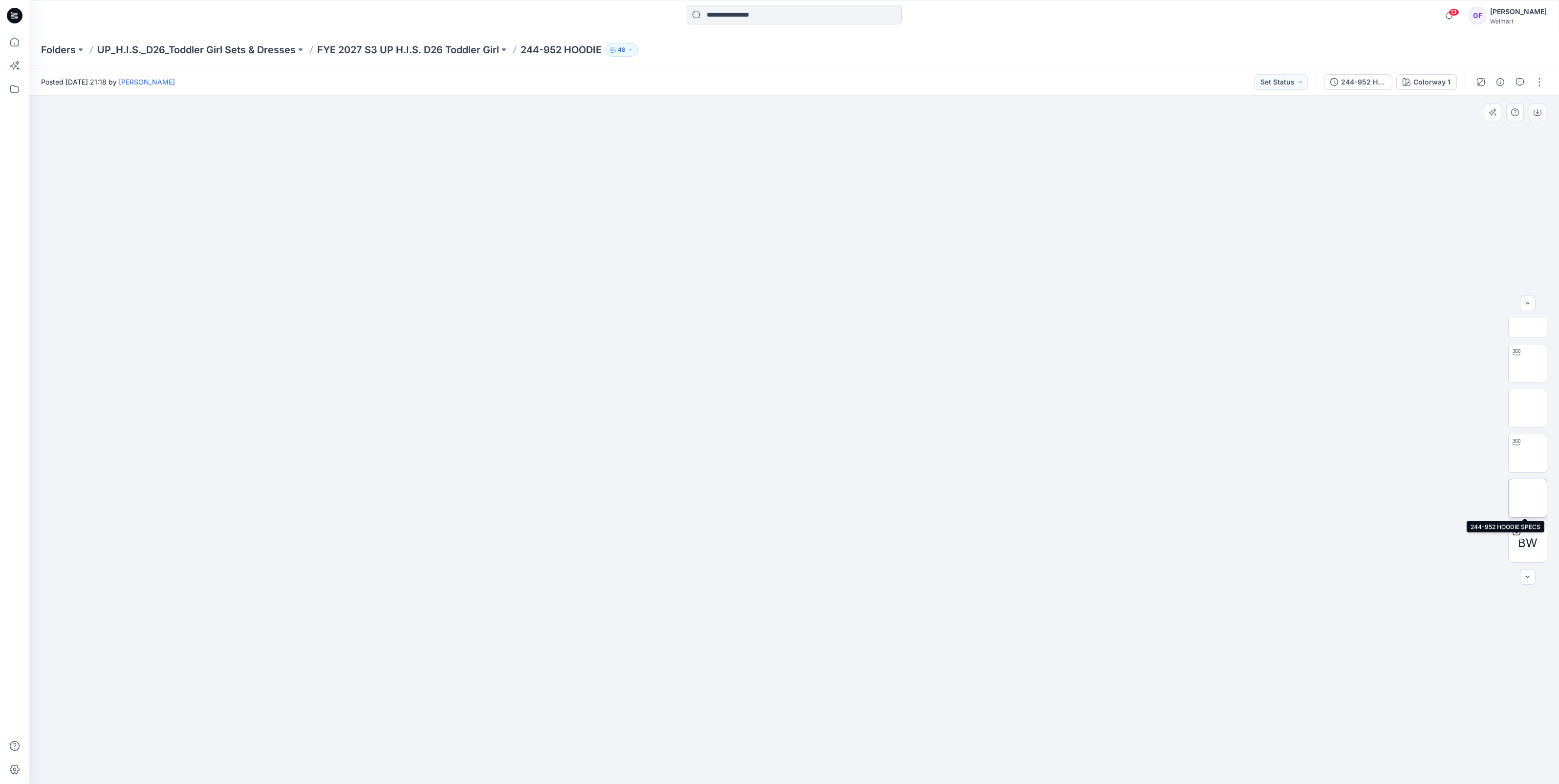
click at [1515, 491] on img at bounding box center [1528, 498] width 38 height 31
click at [442, 49] on p "FYE 2027 S3 UP H.I.S. D26 Toddler Girl" at bounding box center [408, 50] width 182 height 14
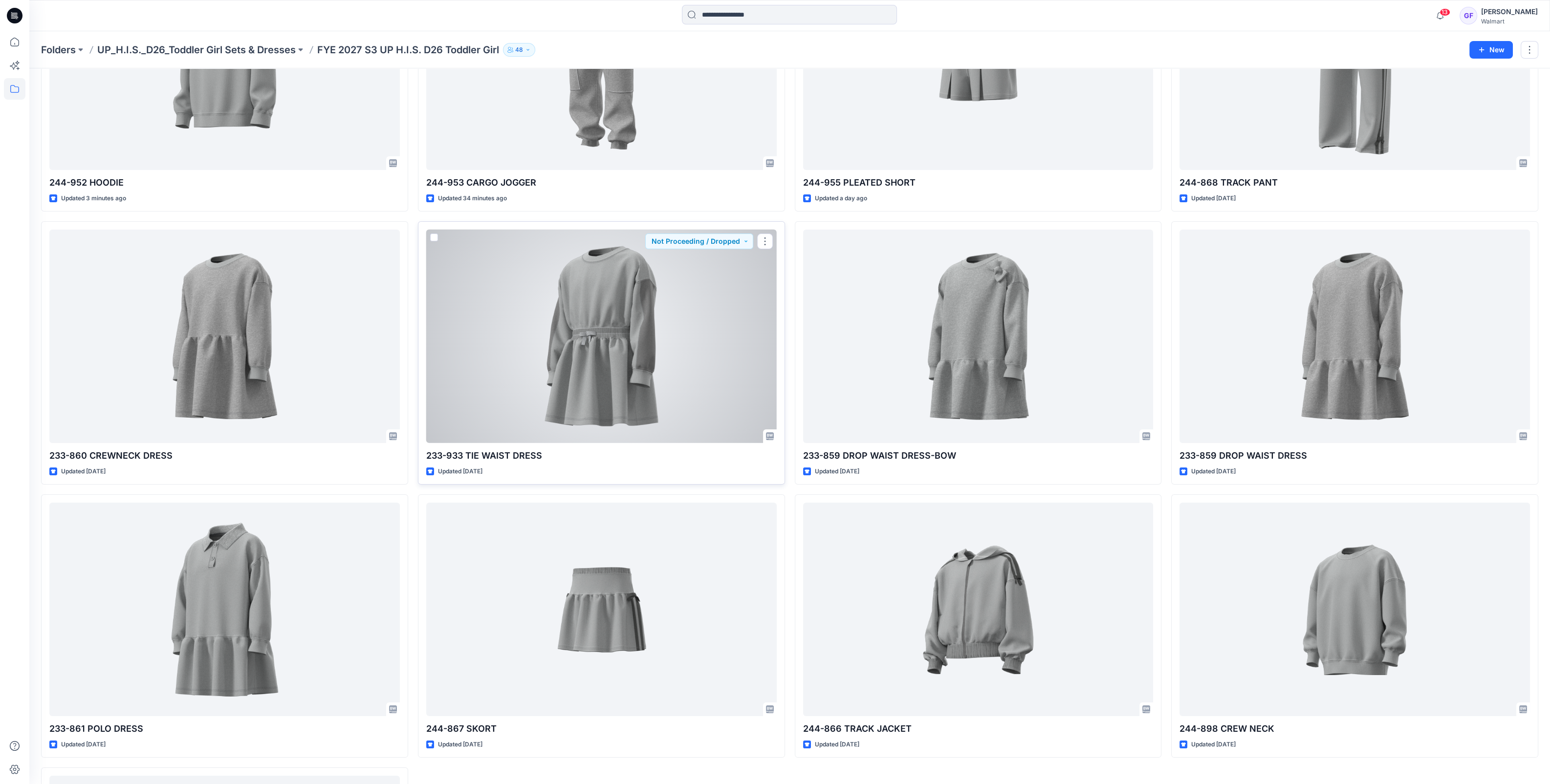
scroll to position [367, 0]
